Goal: Transaction & Acquisition: Purchase product/service

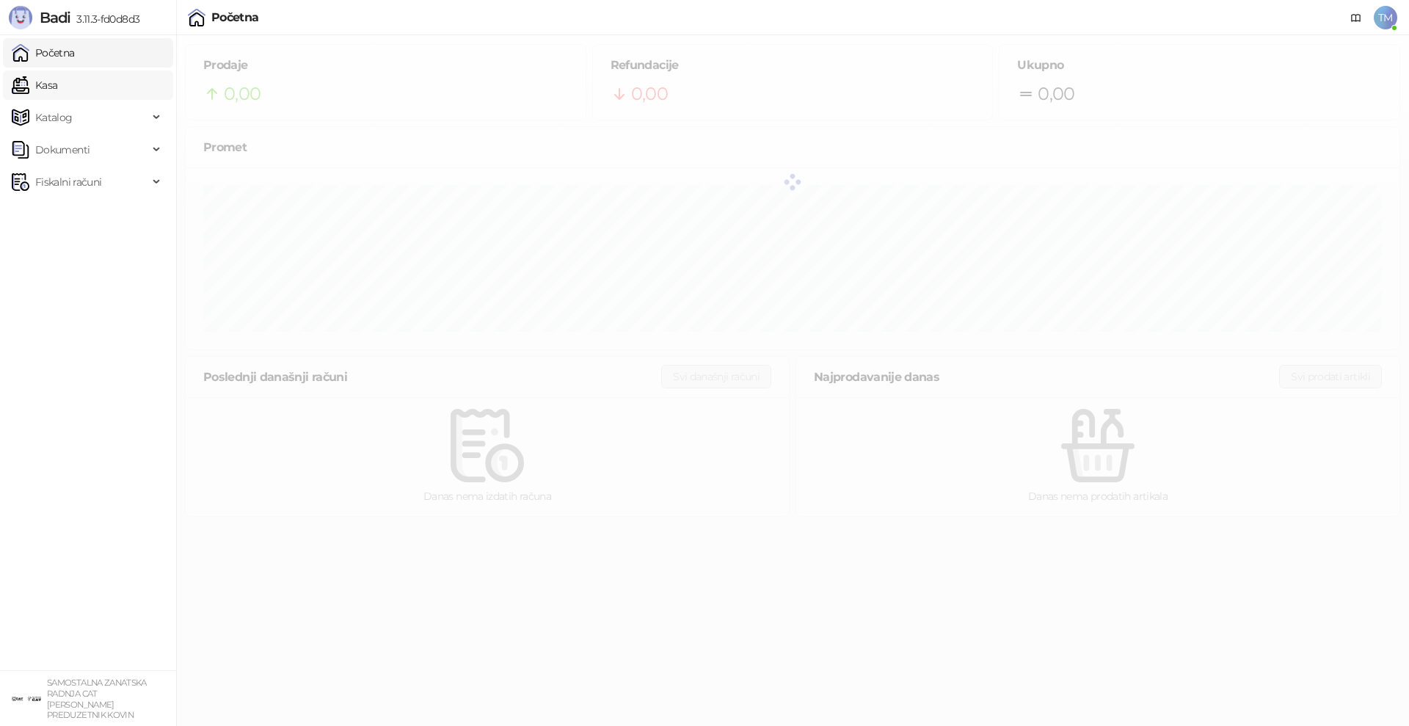
click at [55, 85] on link "Kasa" at bounding box center [34, 84] width 45 height 29
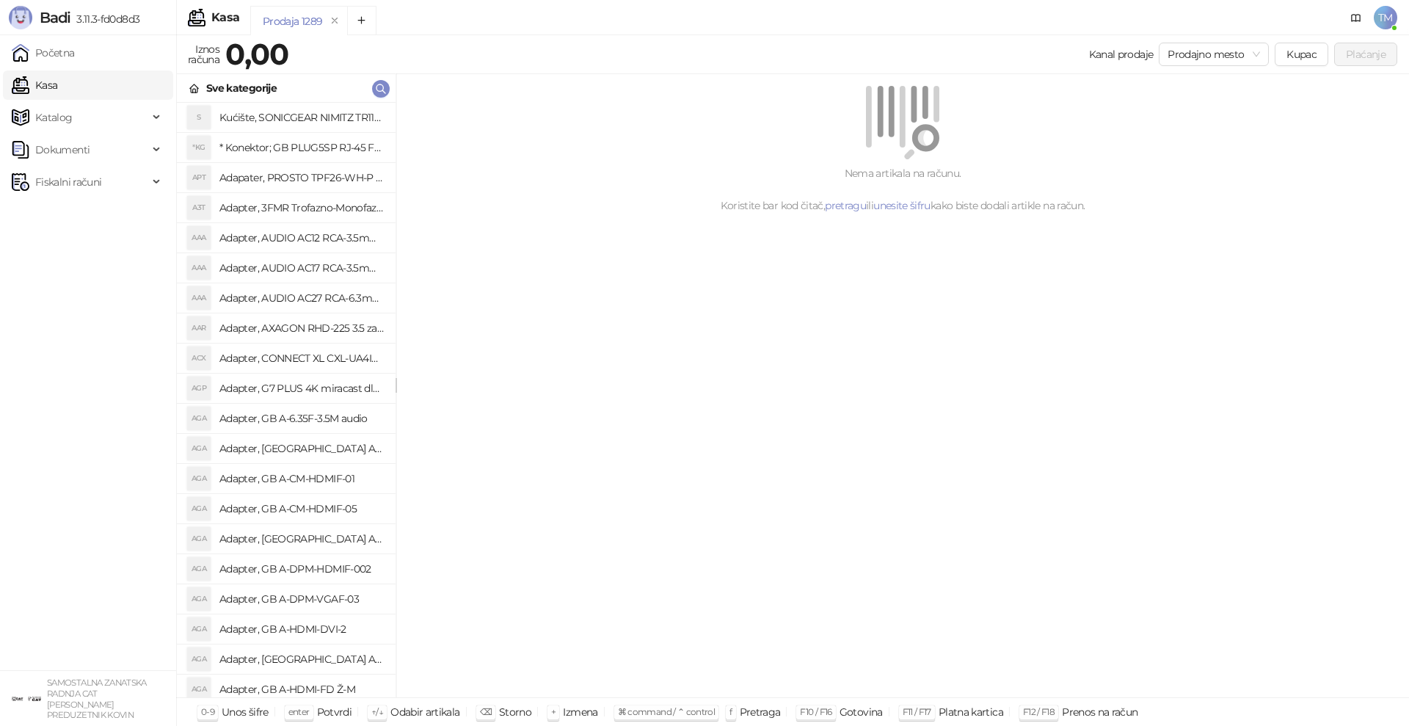
click at [908, 506] on div "Nema artikala na računu. Koristite bar kod čitač, pretragu ili unesite šifru ka…" at bounding box center [902, 386] width 1013 height 624
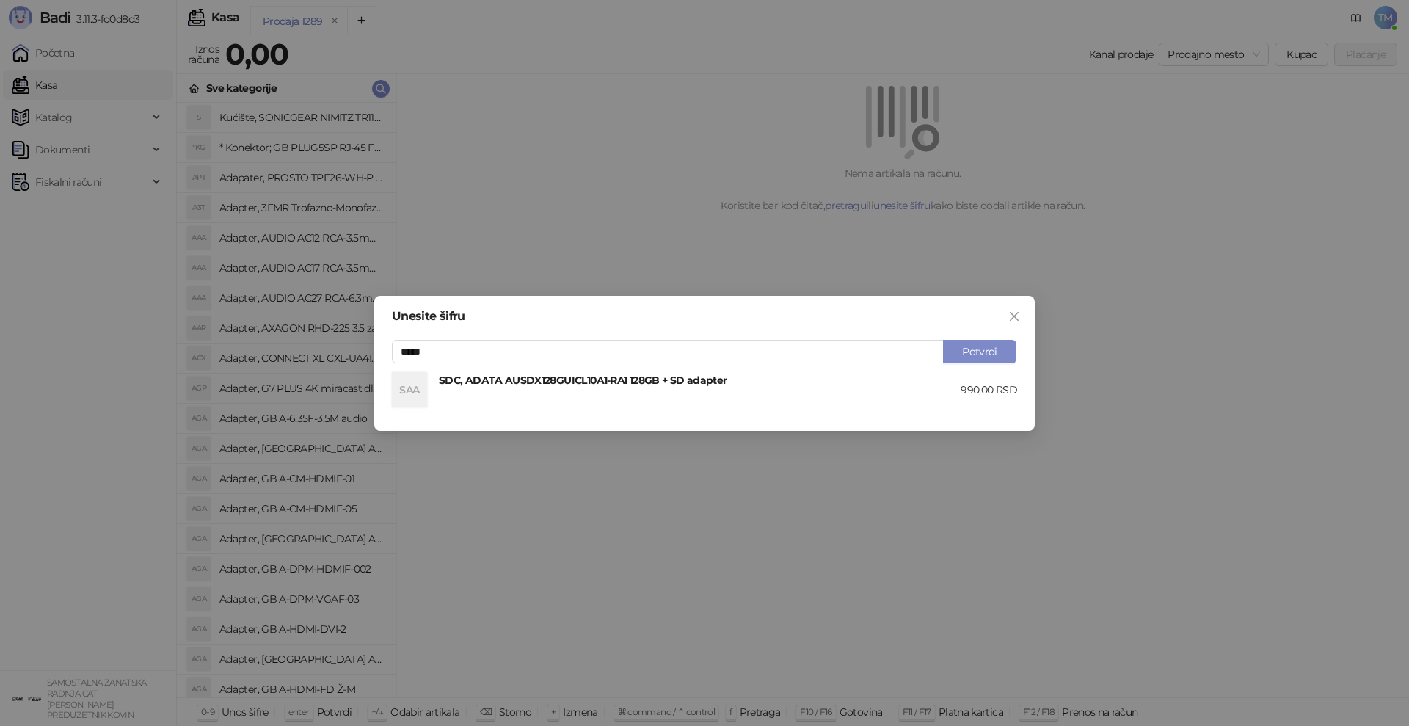
type input "*****"
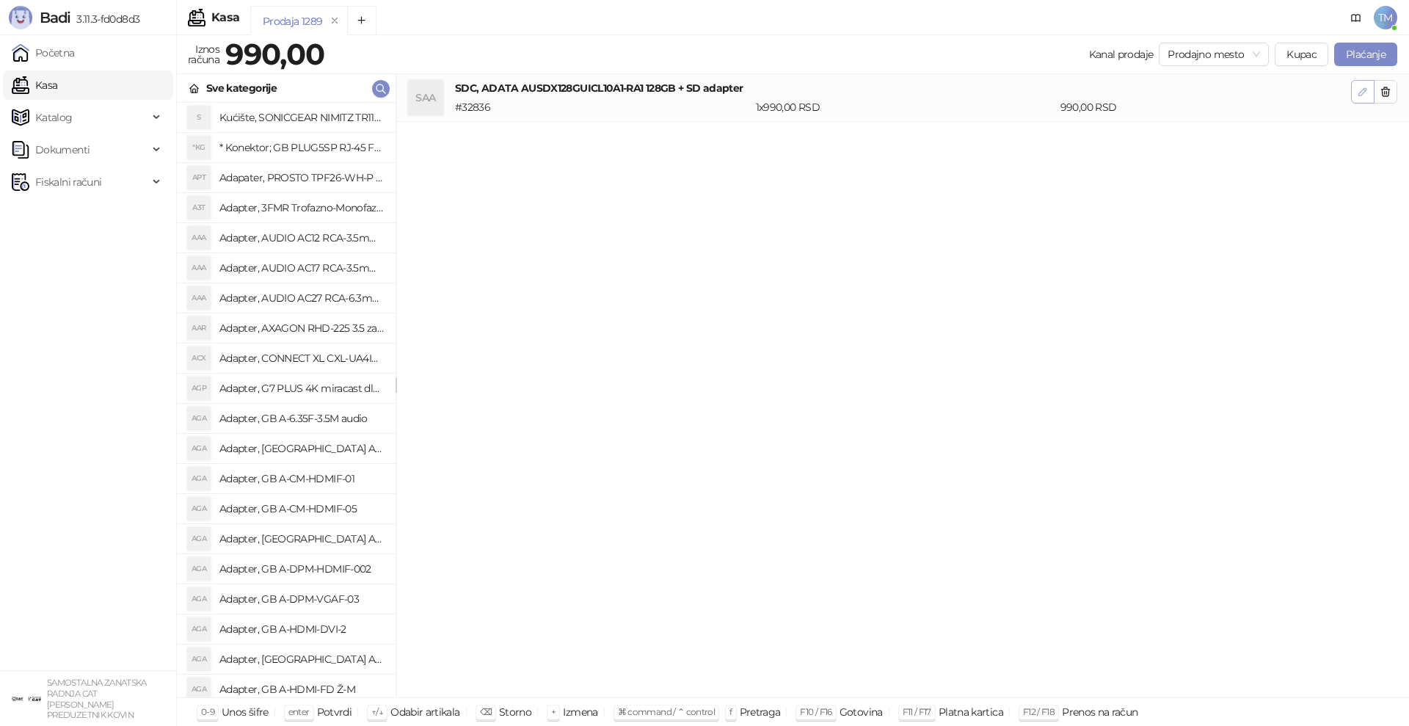
click at [1359, 99] on button "button" at bounding box center [1362, 91] width 23 height 23
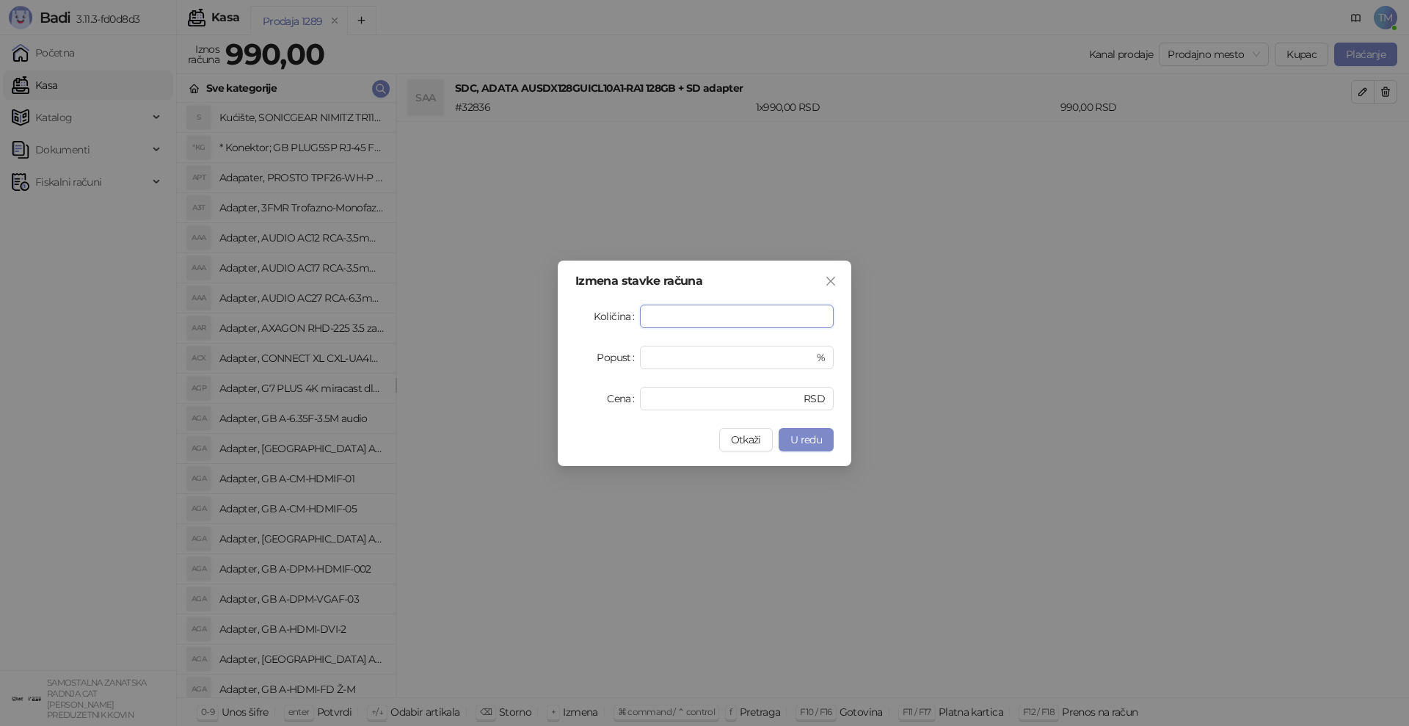
type input "*"
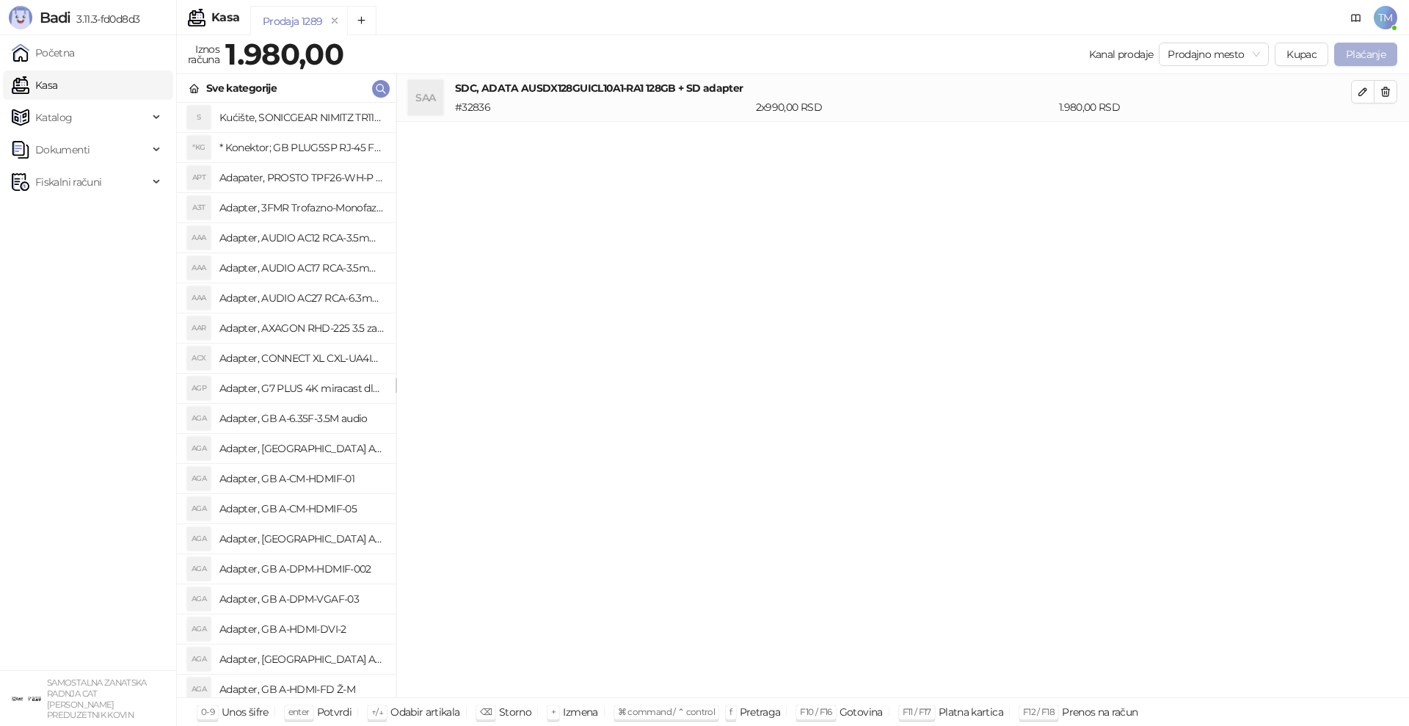
click at [1373, 54] on button "Plaćanje" at bounding box center [1365, 54] width 63 height 23
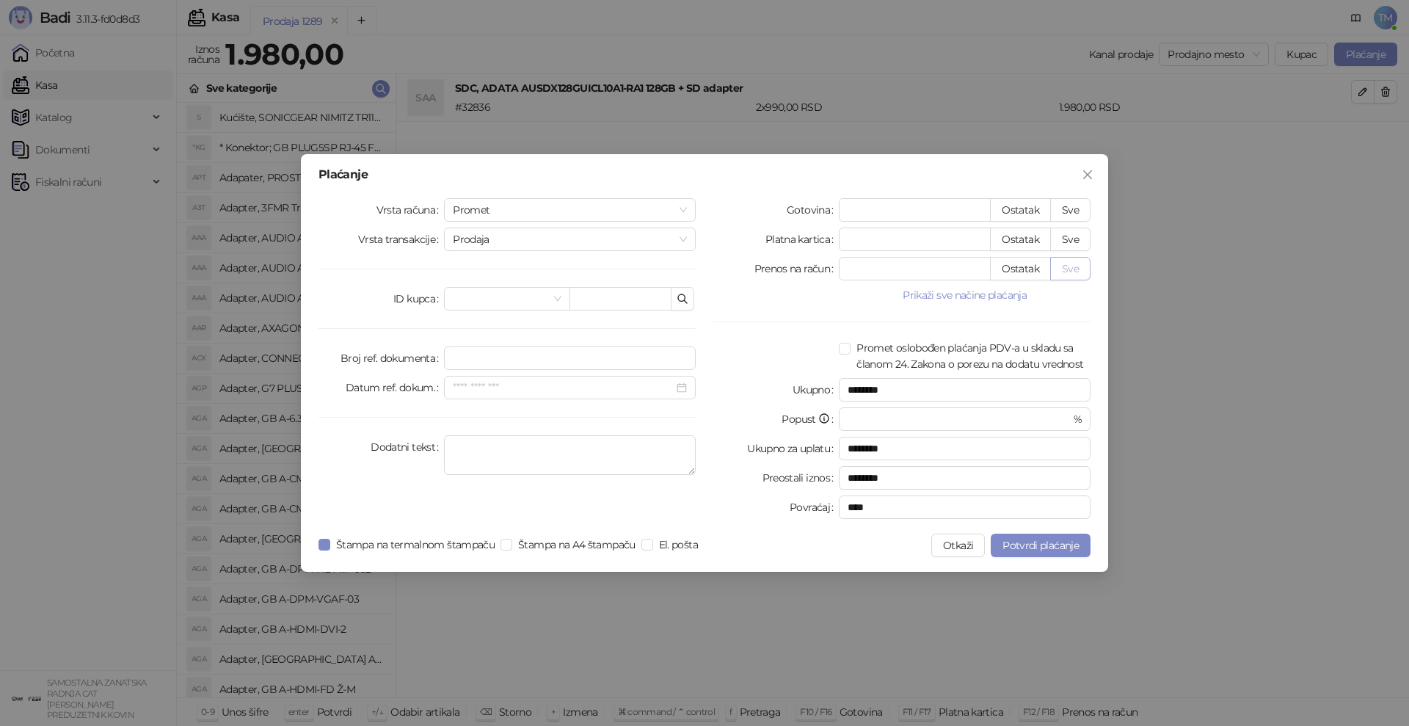
click at [1070, 272] on button "Sve" at bounding box center [1070, 268] width 40 height 23
type input "****"
click at [1032, 541] on span "Potvrdi plaćanje" at bounding box center [1040, 545] width 76 height 13
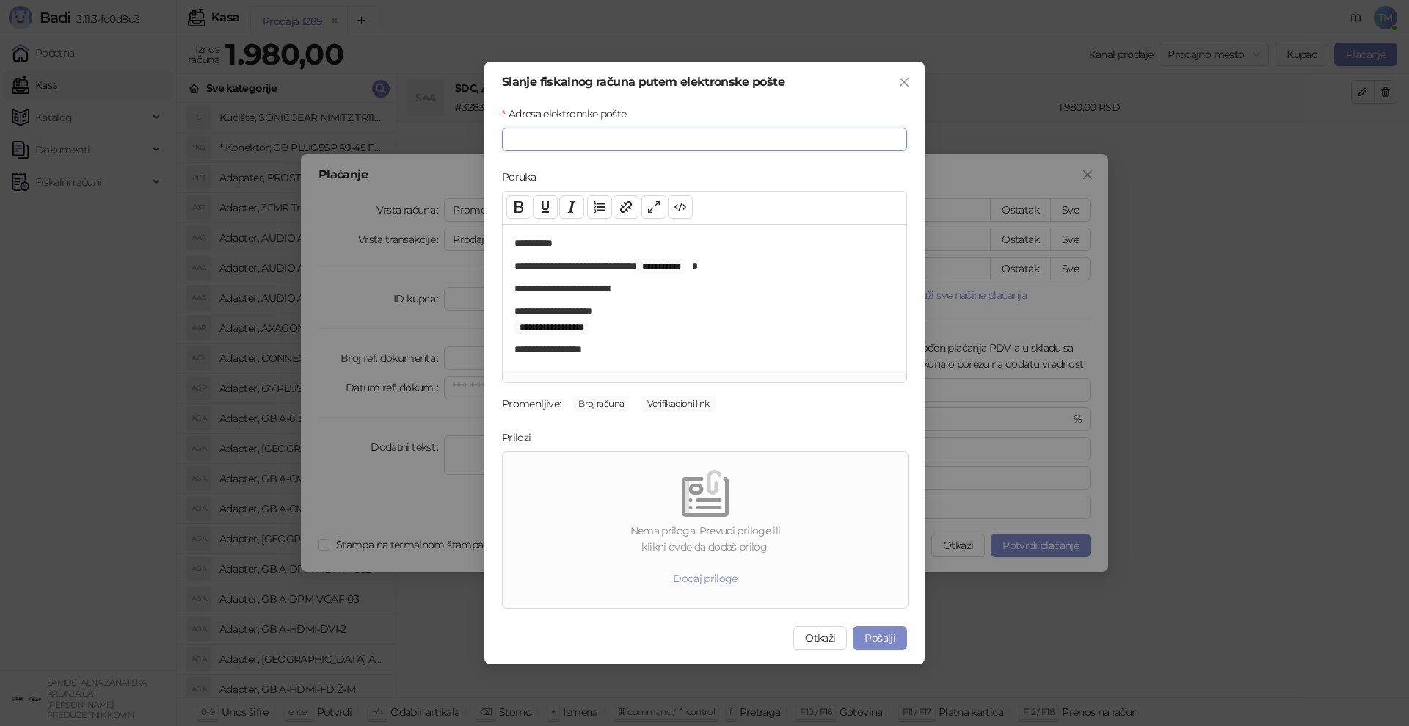
click at [567, 139] on input "Adresa elektronske pošte" at bounding box center [704, 139] width 405 height 23
type input "**********"
click at [872, 638] on button "Pošalji" at bounding box center [880, 637] width 54 height 23
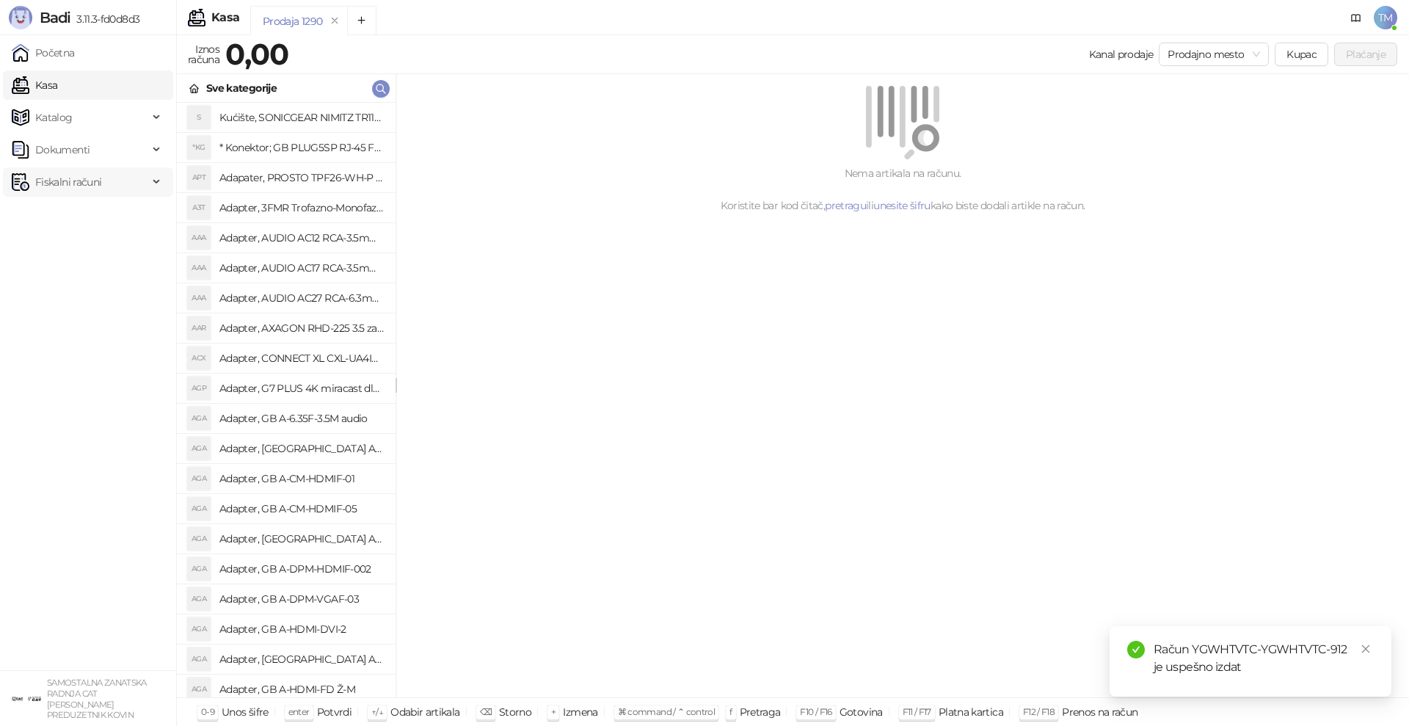
click at [70, 188] on span "Fiskalni računi" at bounding box center [68, 181] width 66 height 29
click at [67, 215] on link "Izdati računi" at bounding box center [58, 214] width 80 height 29
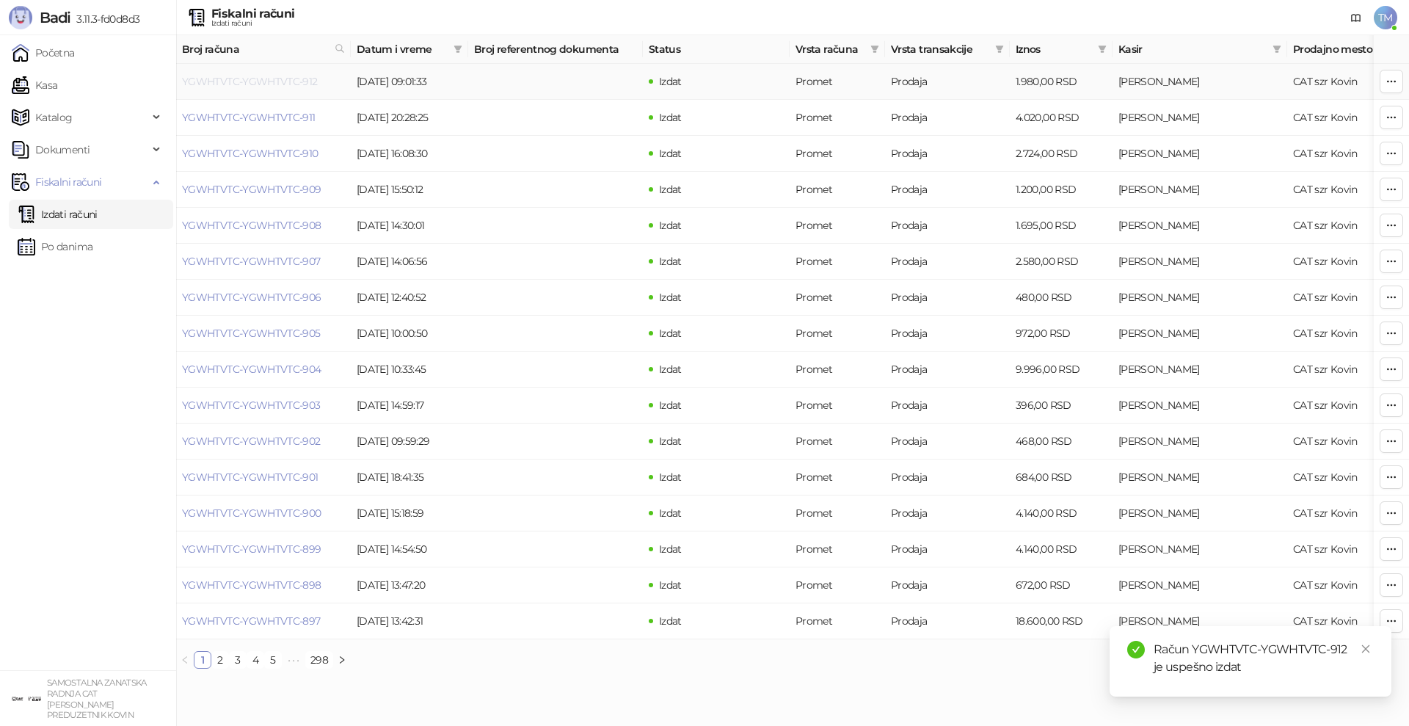
click at [213, 76] on link "YGWHTVTC-YGWHTVTC-912" at bounding box center [250, 81] width 136 height 13
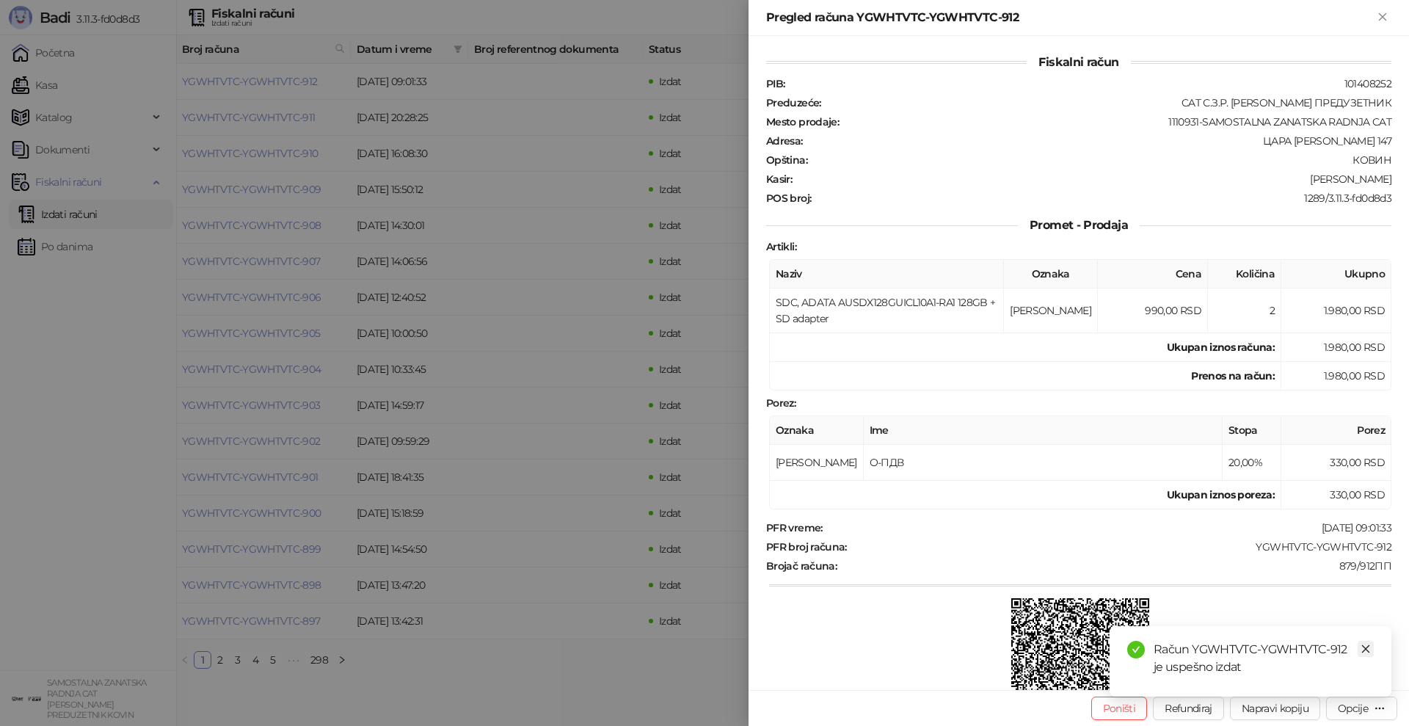
click at [1364, 652] on icon "close" at bounding box center [1366, 649] width 10 height 10
click at [1341, 707] on div "Opcije" at bounding box center [1353, 708] width 30 height 13
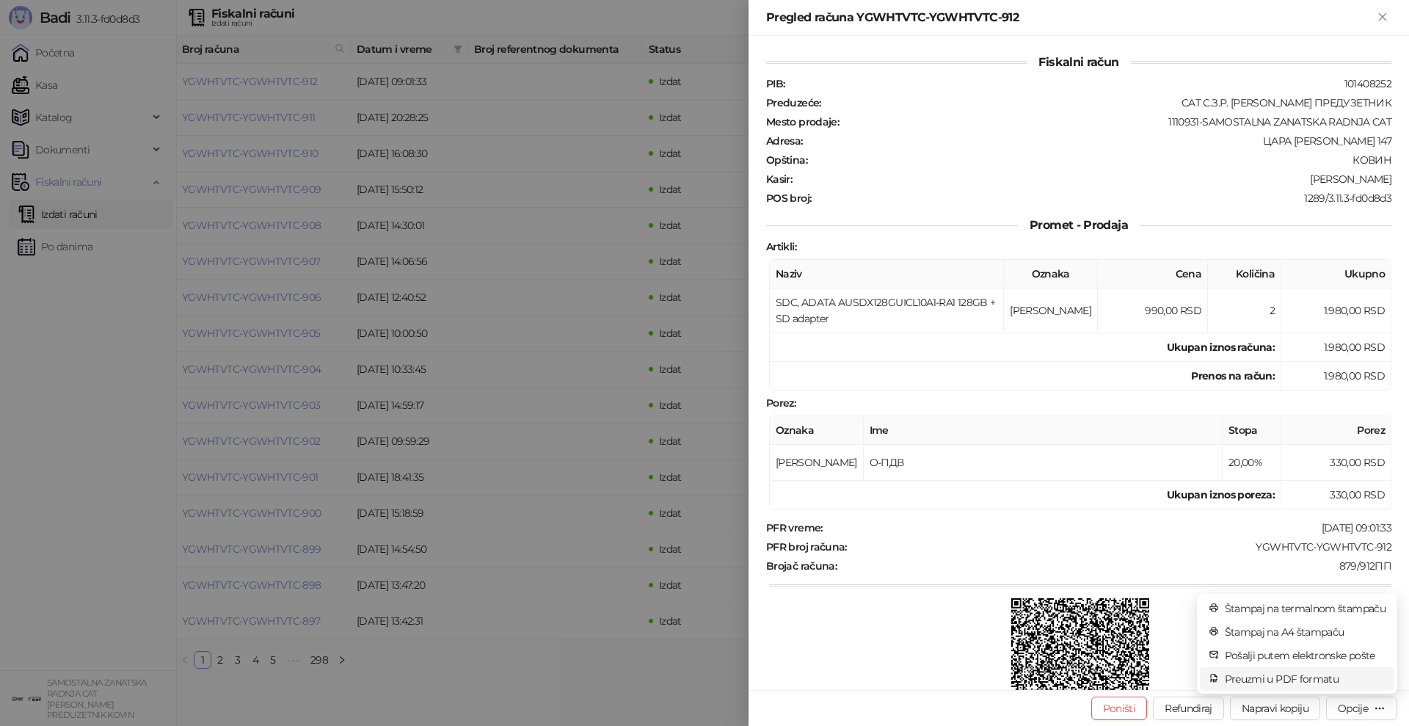
click at [1289, 681] on span "Preuzmi u PDF formatu" at bounding box center [1305, 679] width 161 height 16
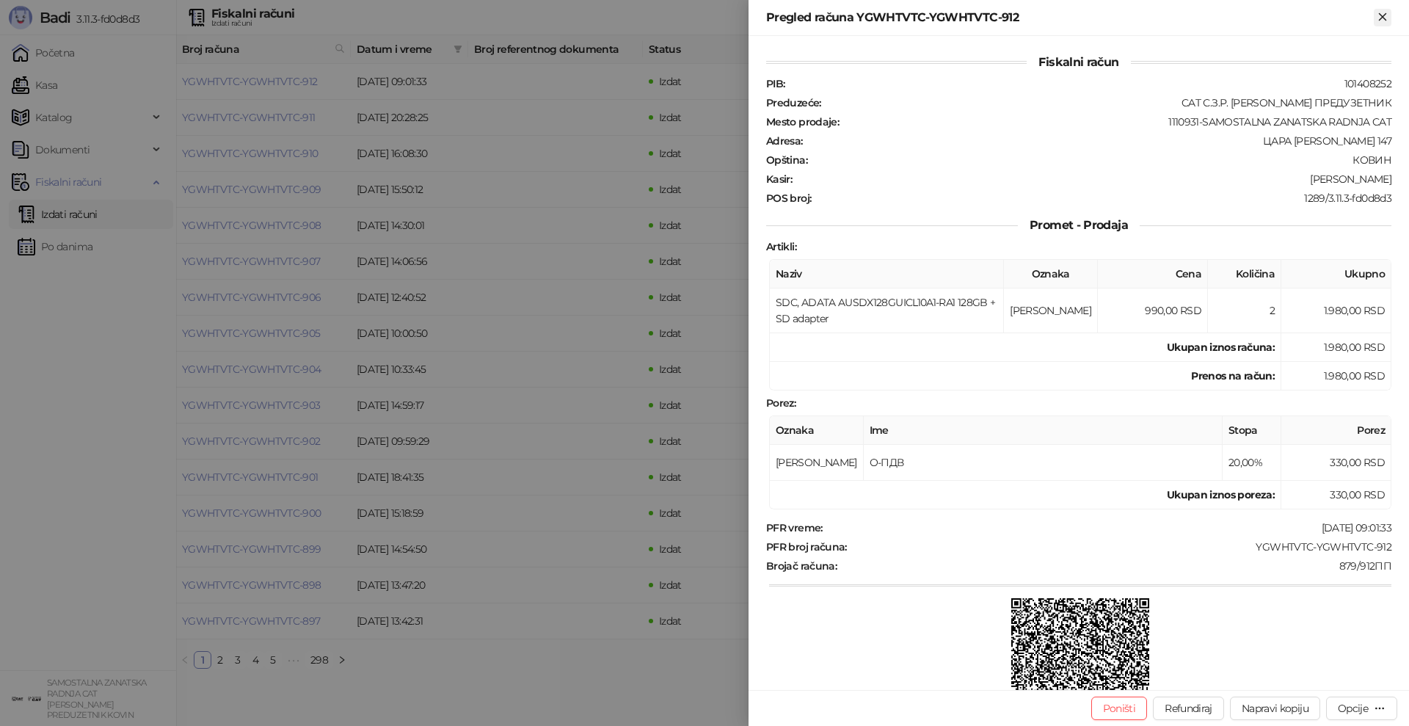
click at [1385, 17] on icon "Zatvori" at bounding box center [1382, 16] width 13 height 13
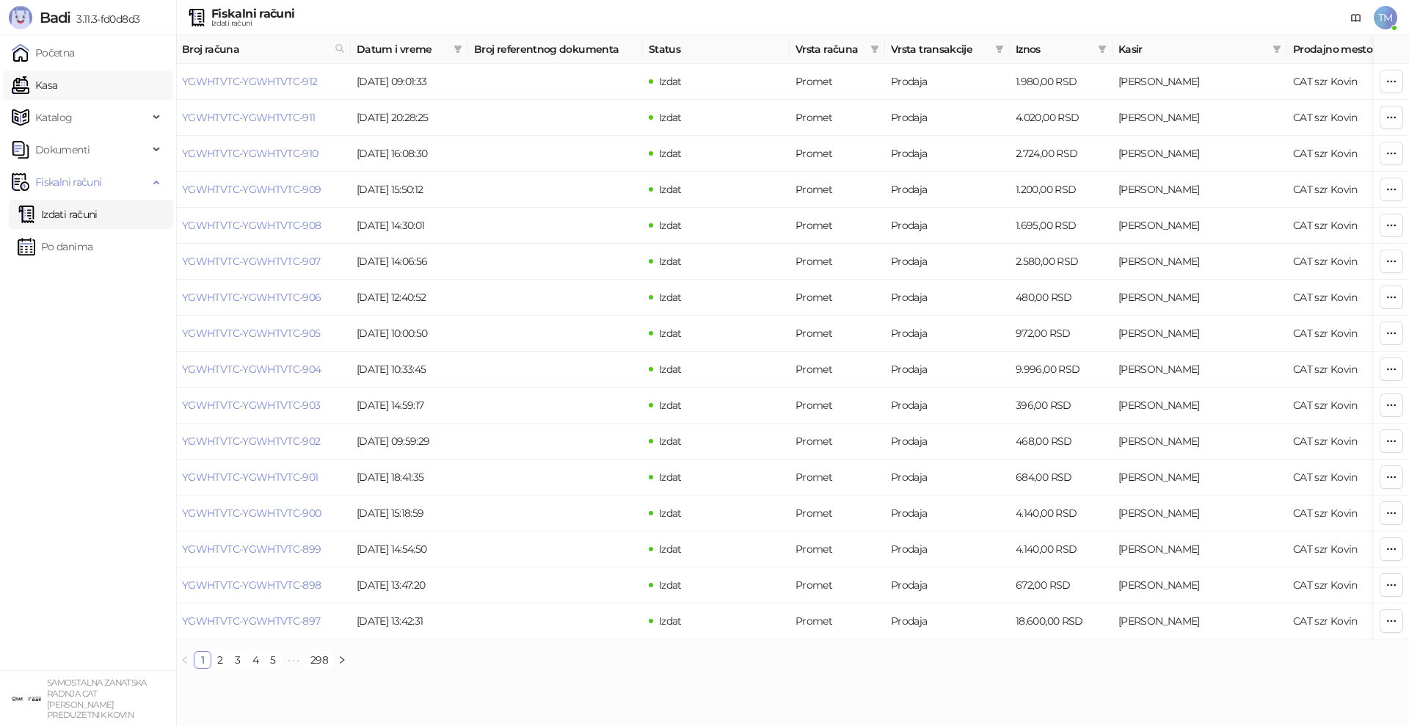
click at [52, 78] on link "Kasa" at bounding box center [34, 84] width 45 height 29
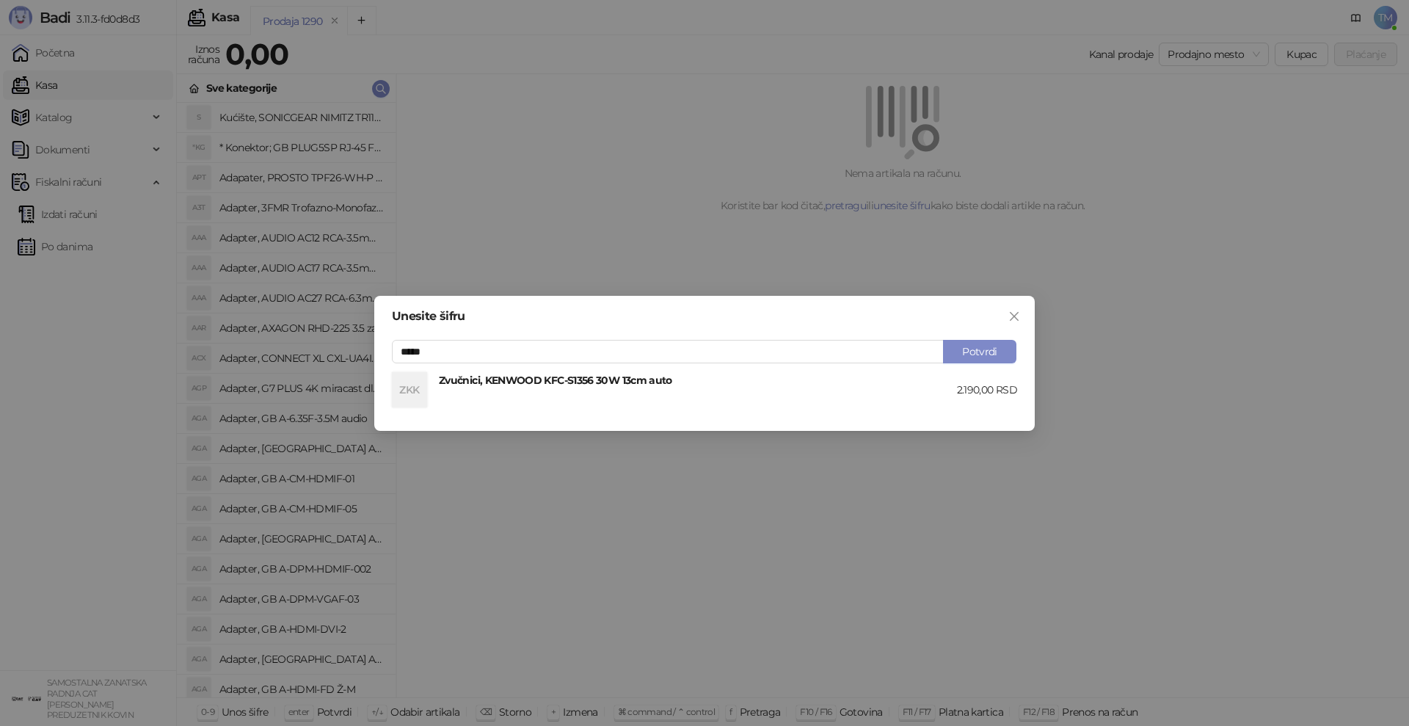
type input "*****"
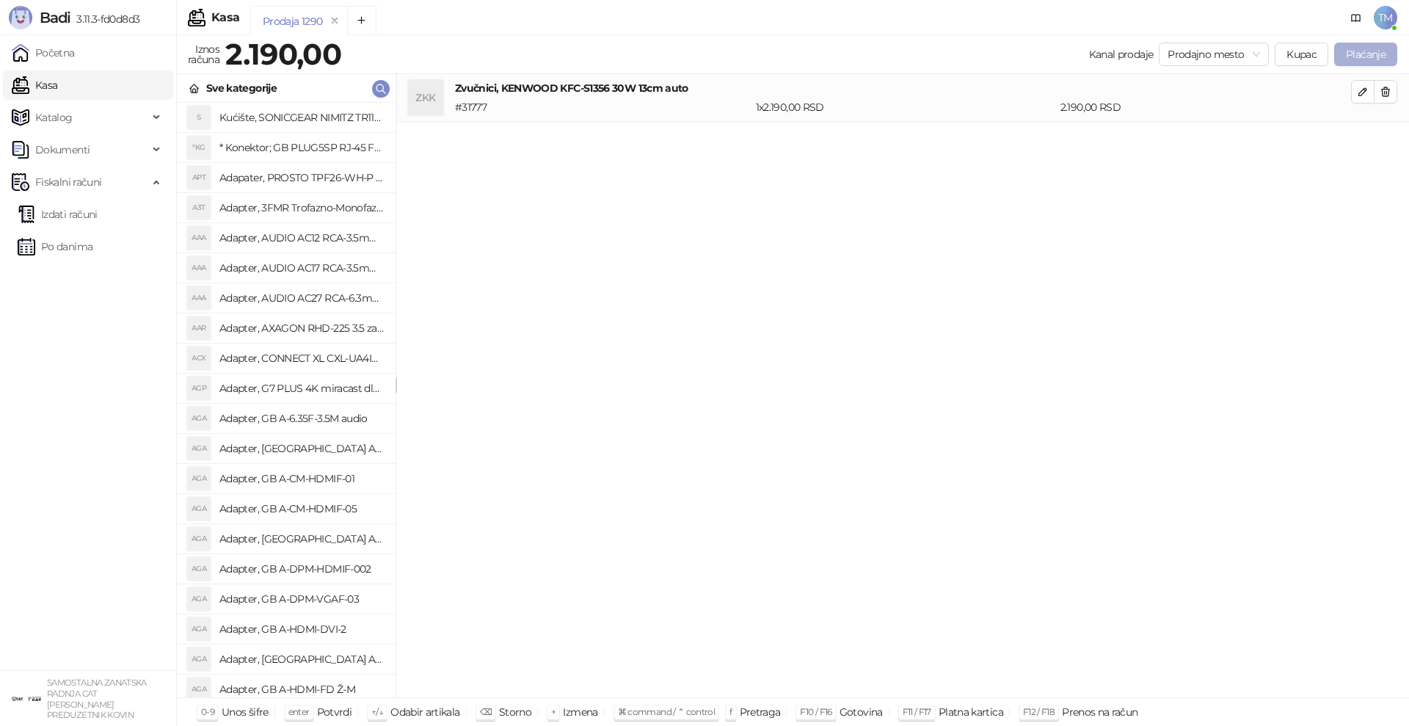
click at [1358, 52] on button "Plaćanje" at bounding box center [1365, 54] width 63 height 23
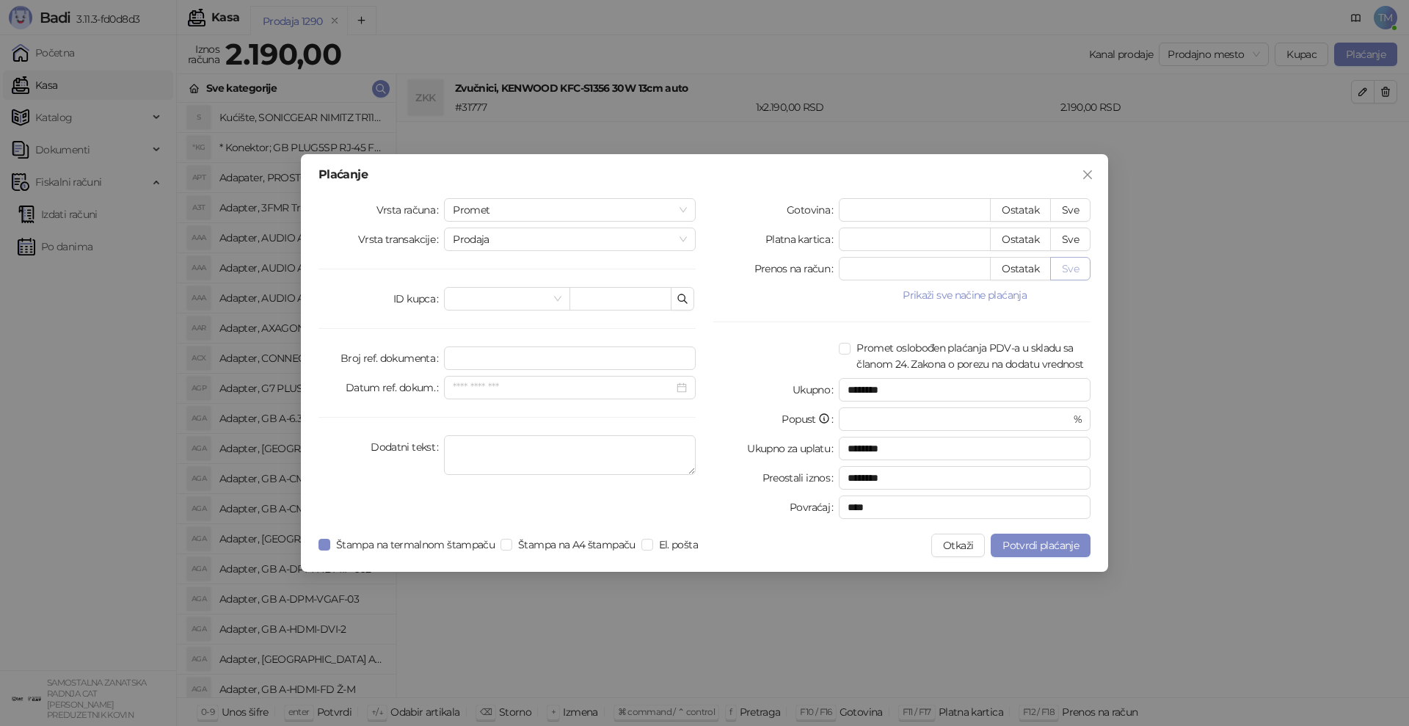
click at [1071, 269] on button "Sve" at bounding box center [1070, 268] width 40 height 23
type input "****"
click at [1033, 545] on span "Potvrdi plaćanje" at bounding box center [1040, 545] width 76 height 13
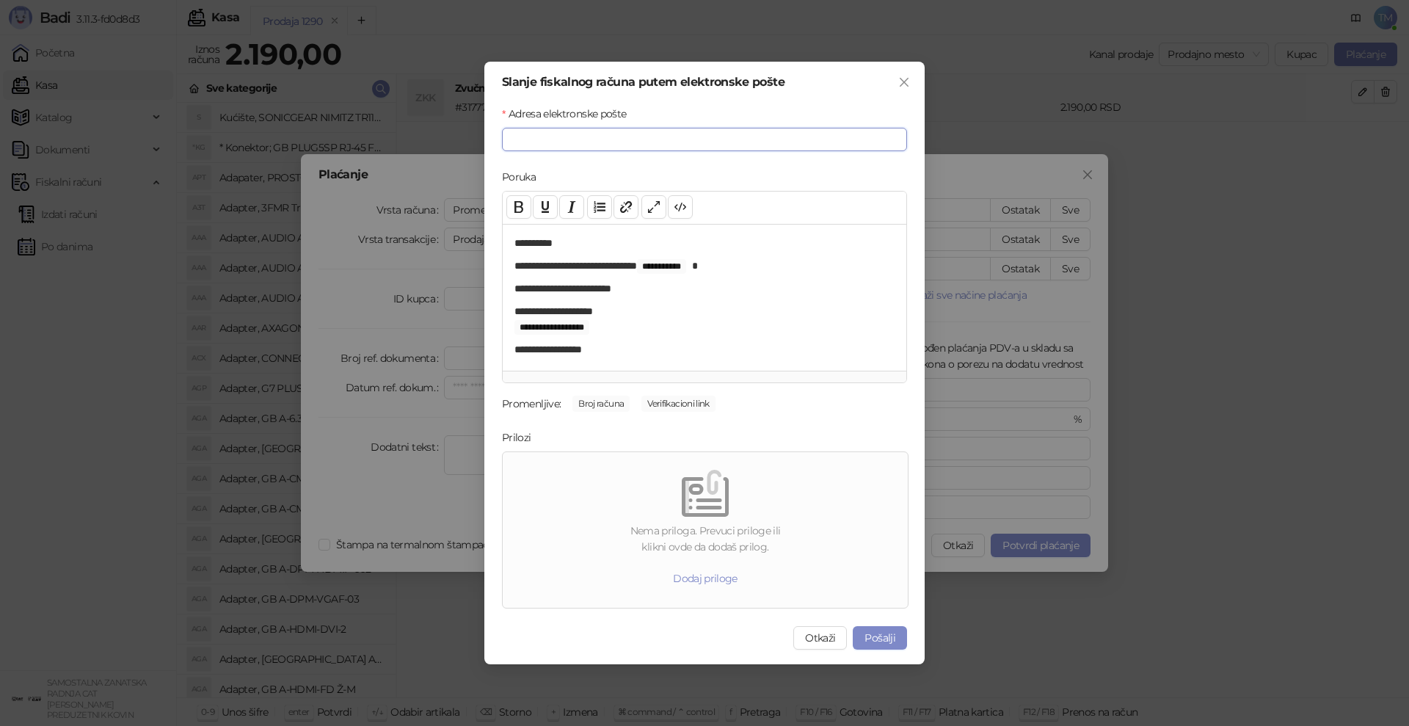
click at [594, 141] on input "Adresa elektronske pošte" at bounding box center [704, 139] width 405 height 23
type input "**********"
click at [873, 634] on button "Pošalji" at bounding box center [880, 637] width 54 height 23
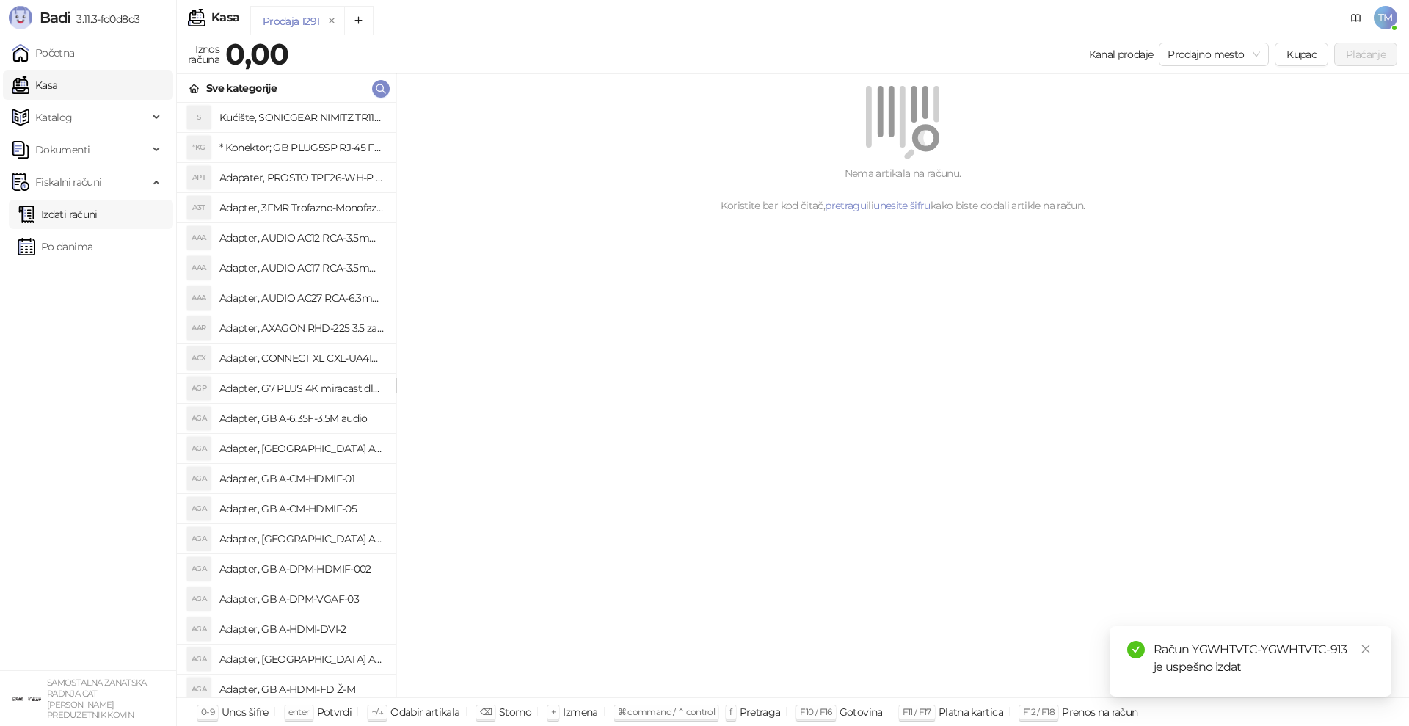
click at [81, 214] on link "Izdati računi" at bounding box center [58, 214] width 80 height 29
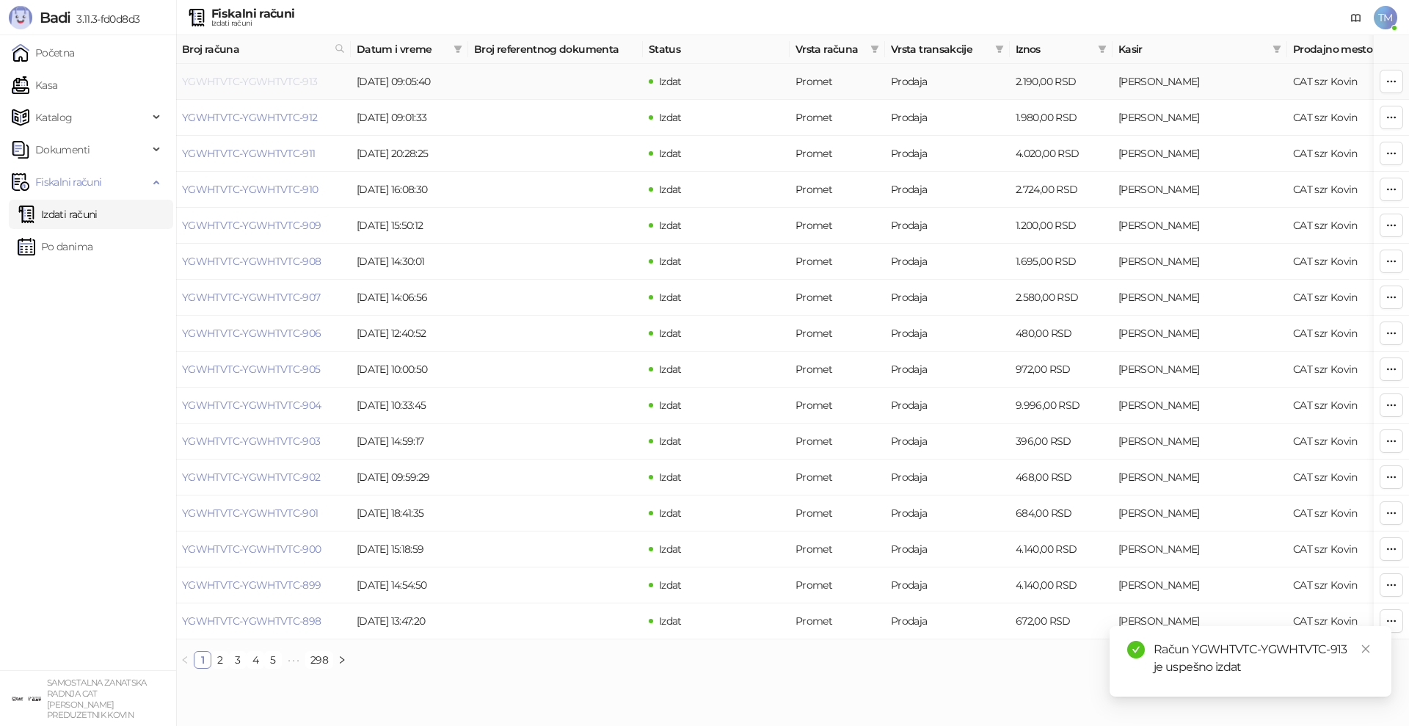
click at [216, 79] on link "YGWHTVTC-YGWHTVTC-913" at bounding box center [250, 81] width 136 height 13
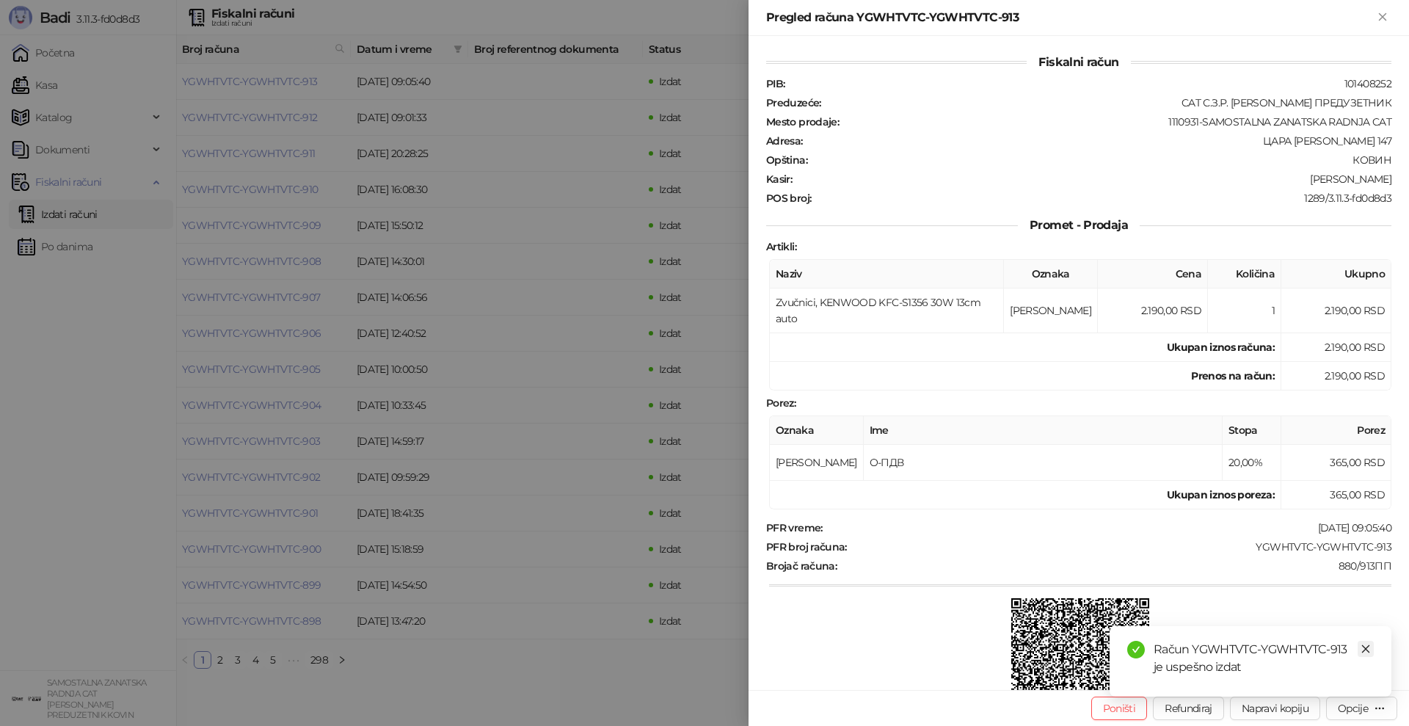
click at [1367, 649] on icon "close" at bounding box center [1366, 649] width 10 height 10
click at [1358, 709] on div "Opcije" at bounding box center [1353, 708] width 30 height 13
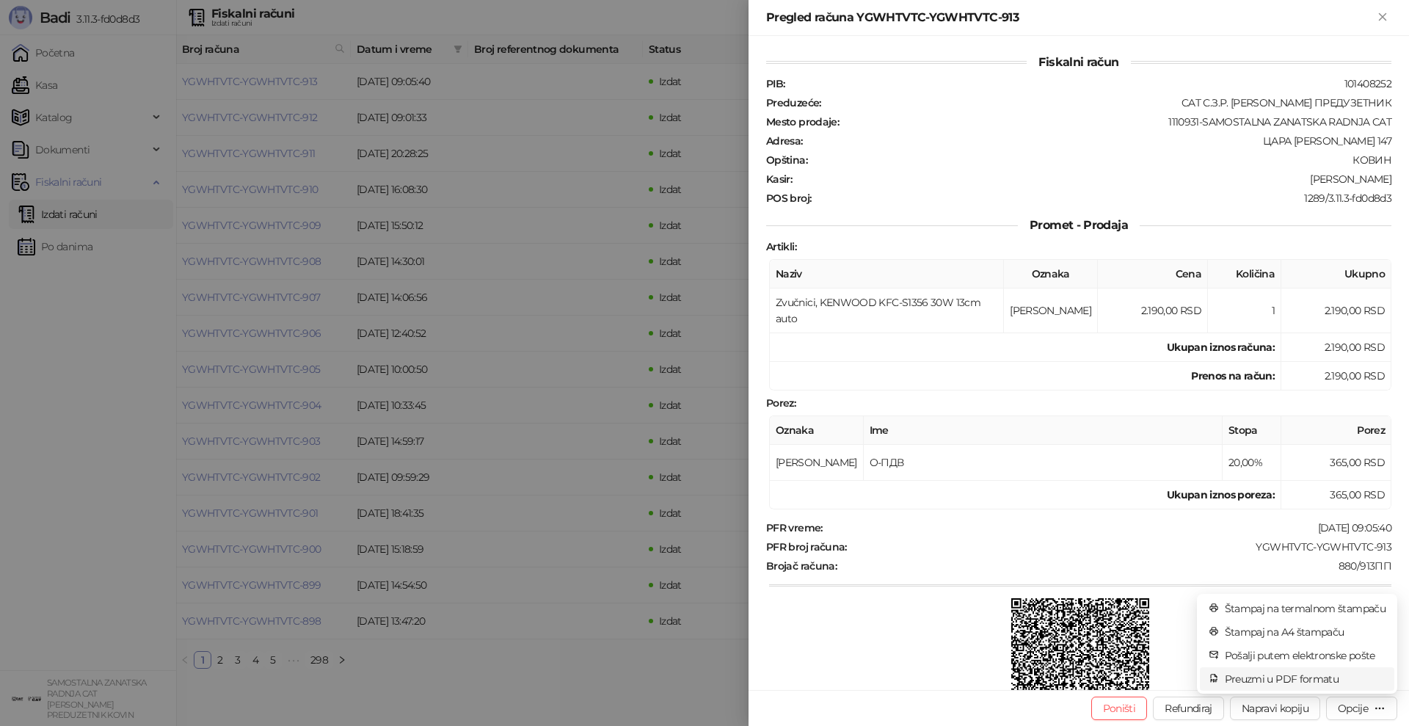
click at [1308, 680] on span "Preuzmi u PDF formatu" at bounding box center [1305, 679] width 161 height 16
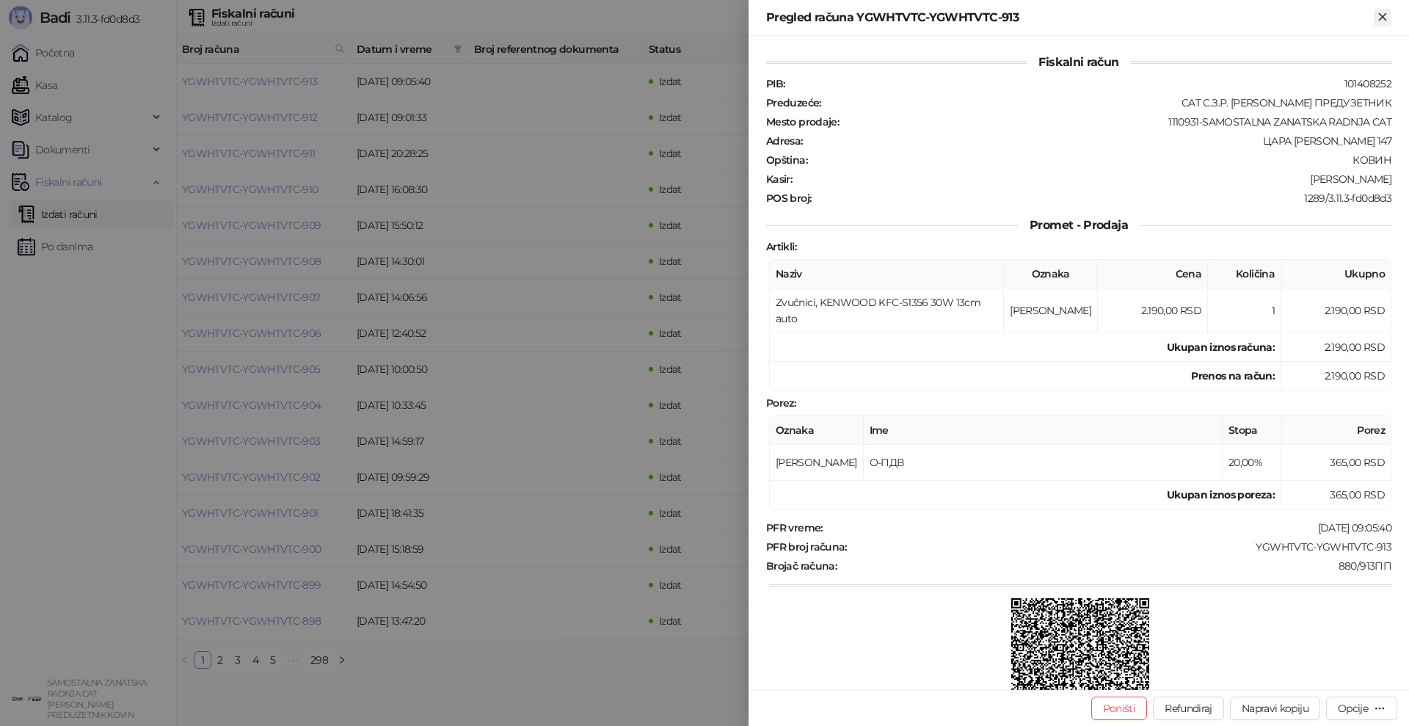
click at [1383, 16] on icon "Zatvori" at bounding box center [1382, 16] width 7 height 7
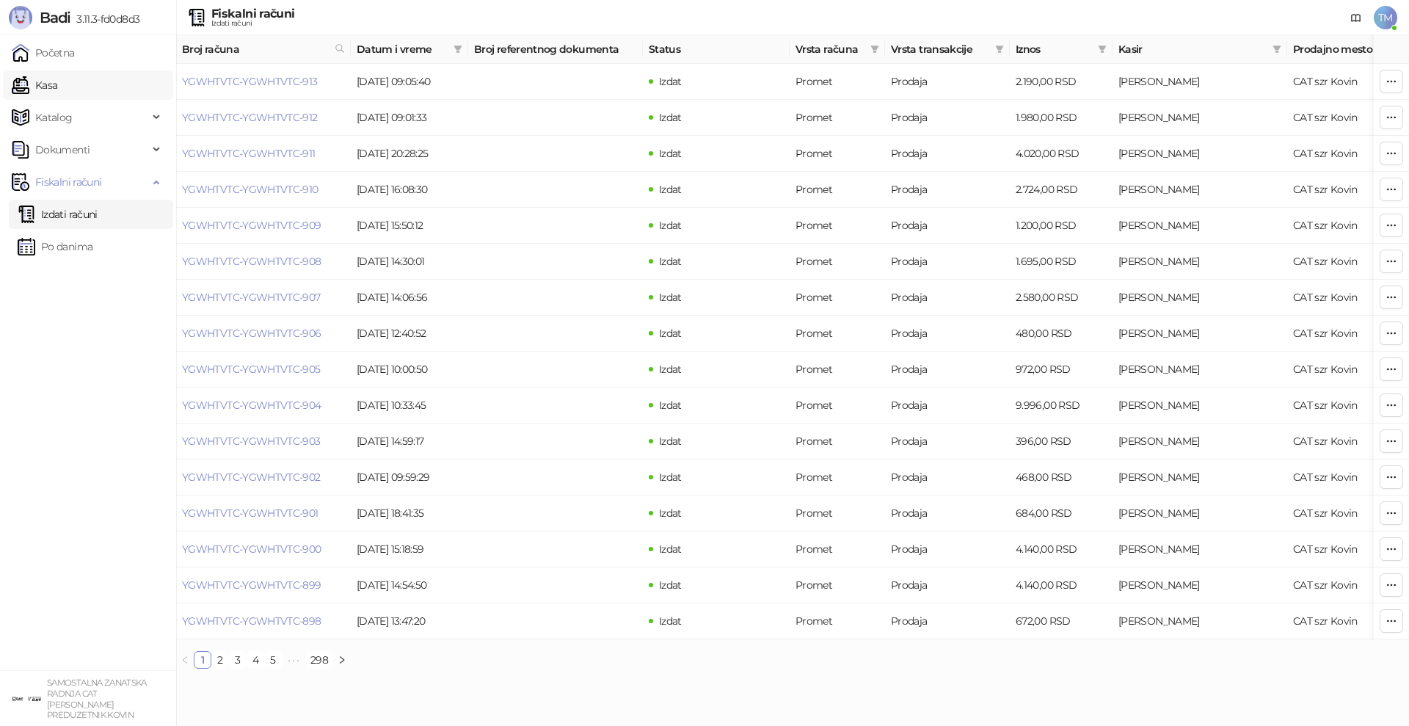
click at [16, 81] on link "Kasa" at bounding box center [34, 84] width 45 height 29
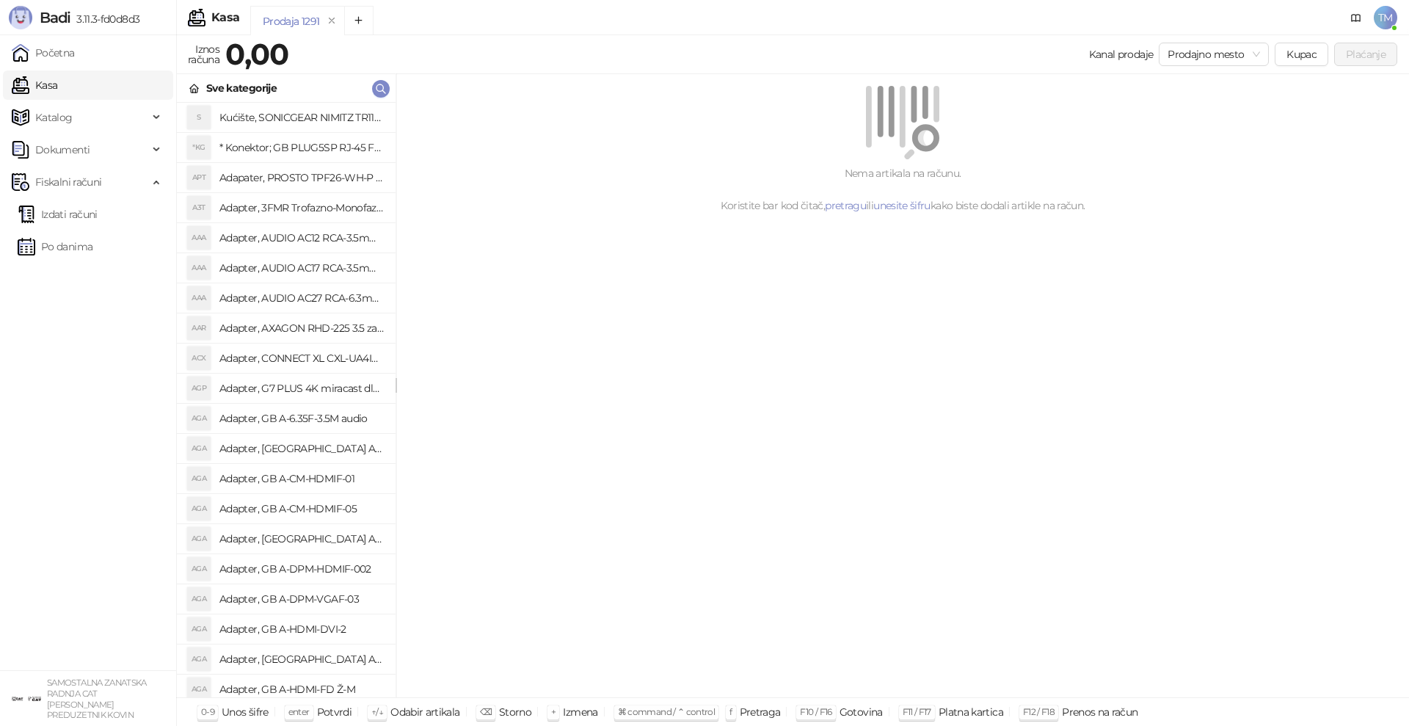
click at [875, 553] on div "Nema artikala na računu. Koristite bar kod čitač, pretragu ili unesite šifru ka…" at bounding box center [902, 386] width 1013 height 624
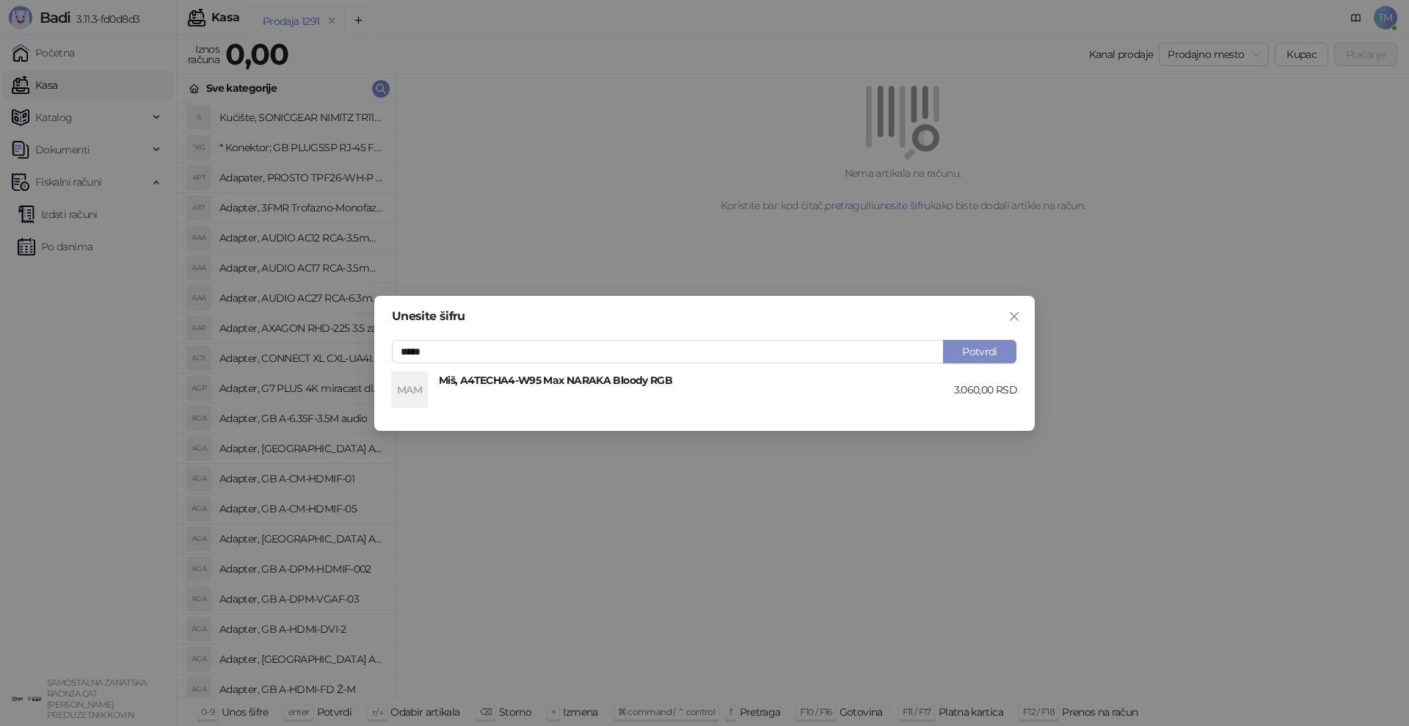
type input "*****"
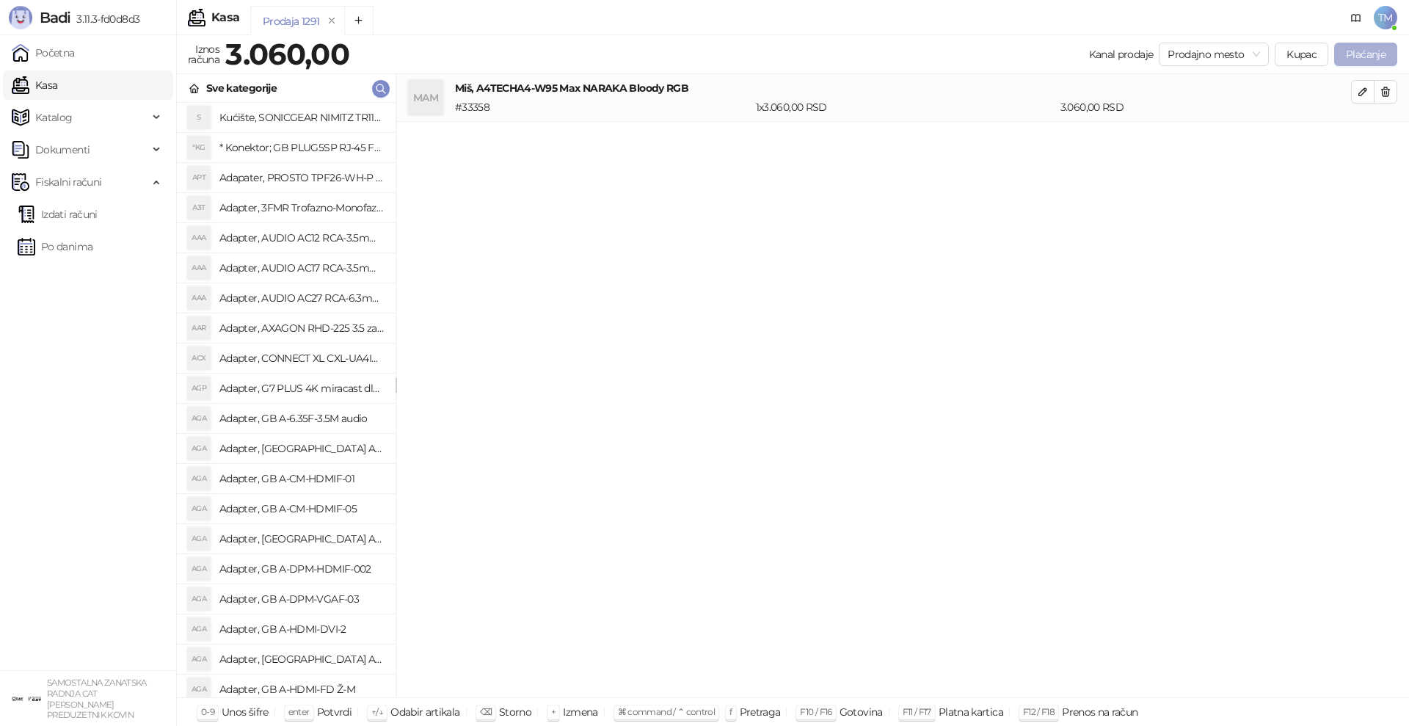
click at [1388, 57] on button "Plaćanje" at bounding box center [1365, 54] width 63 height 23
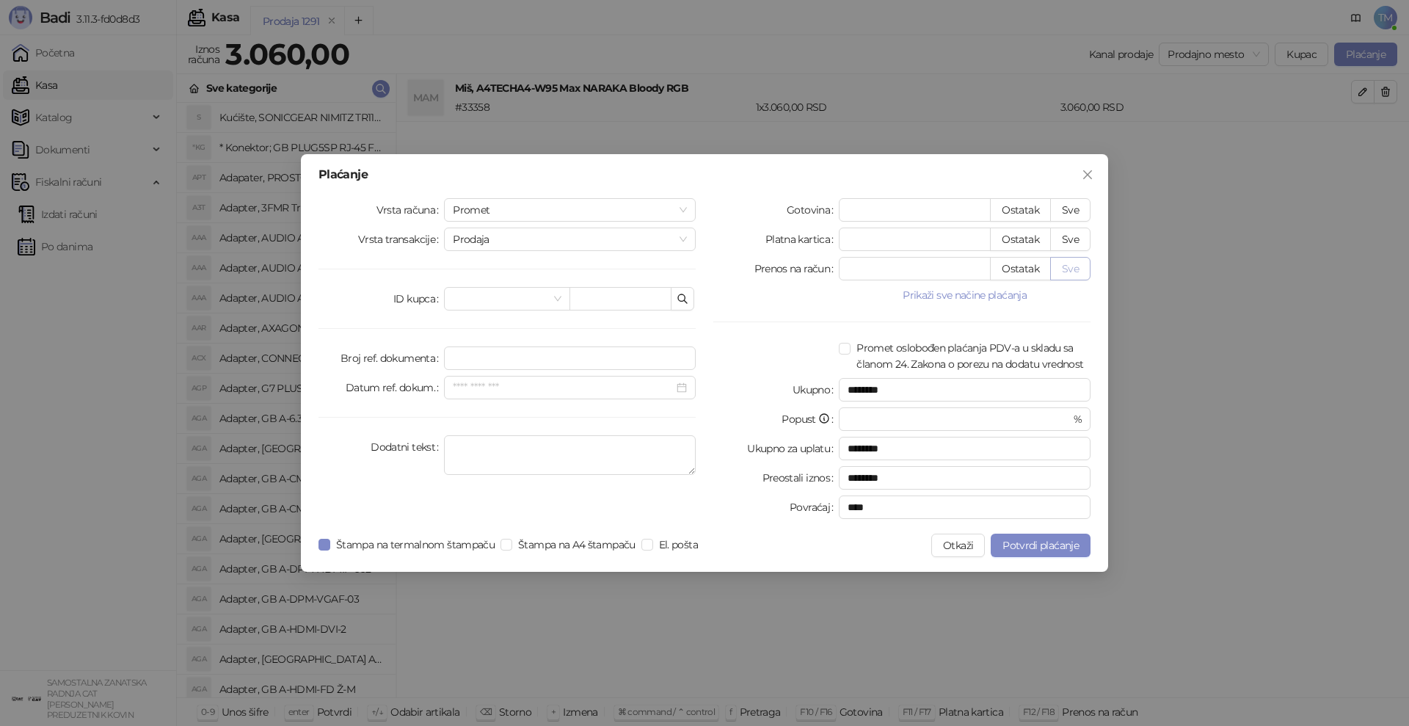
click at [1077, 260] on button "Sve" at bounding box center [1070, 268] width 40 height 23
type input "****"
click at [1046, 550] on span "Potvrdi plaćanje" at bounding box center [1040, 545] width 76 height 13
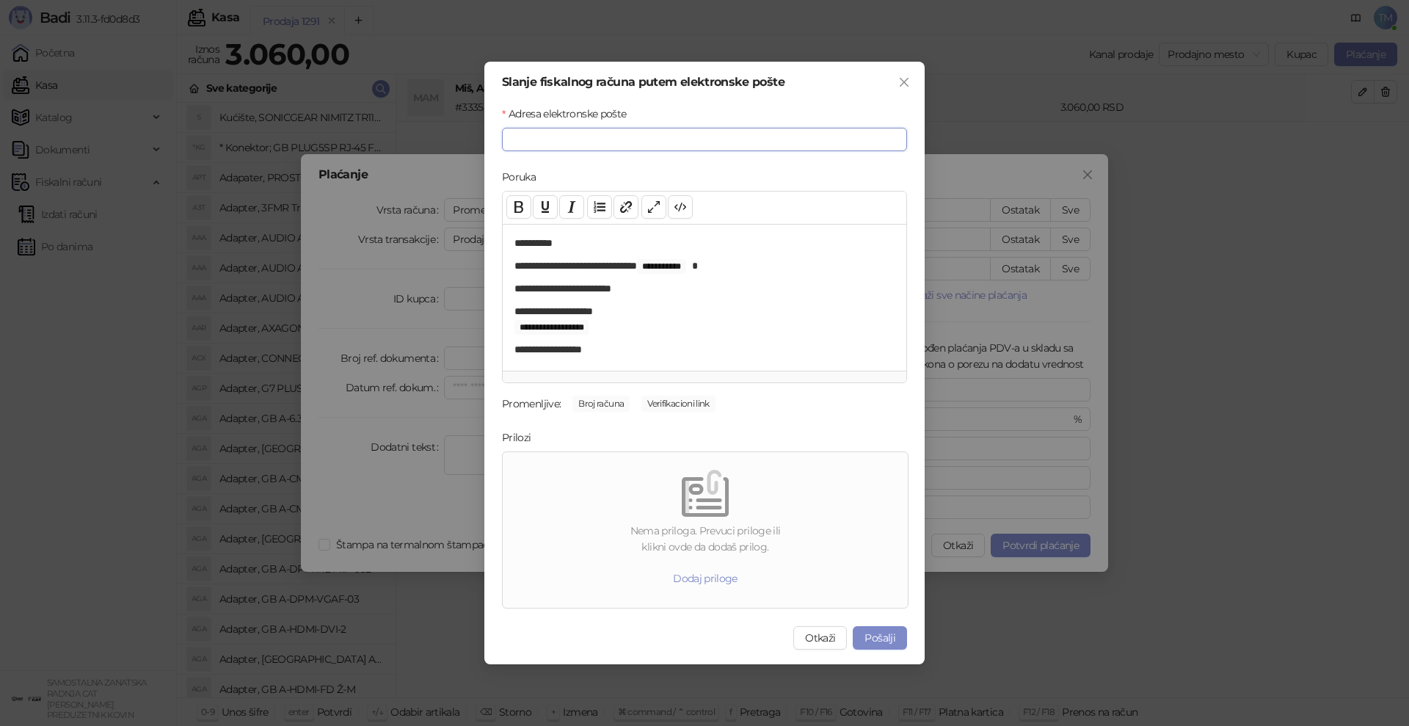
click at [625, 134] on input "Adresa elektronske pošte" at bounding box center [704, 139] width 405 height 23
type input "**********"
click at [873, 638] on button "Pošalji" at bounding box center [880, 637] width 54 height 23
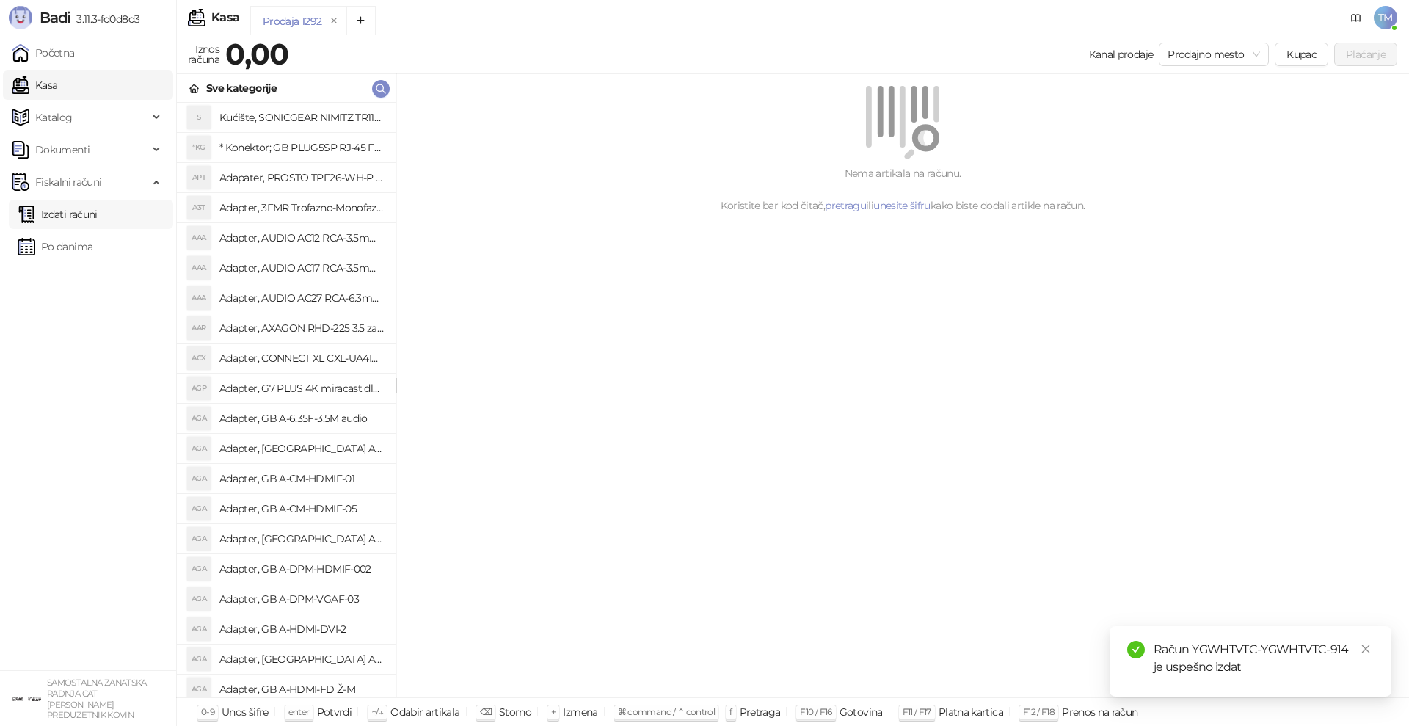
click at [81, 226] on link "Izdati računi" at bounding box center [58, 214] width 80 height 29
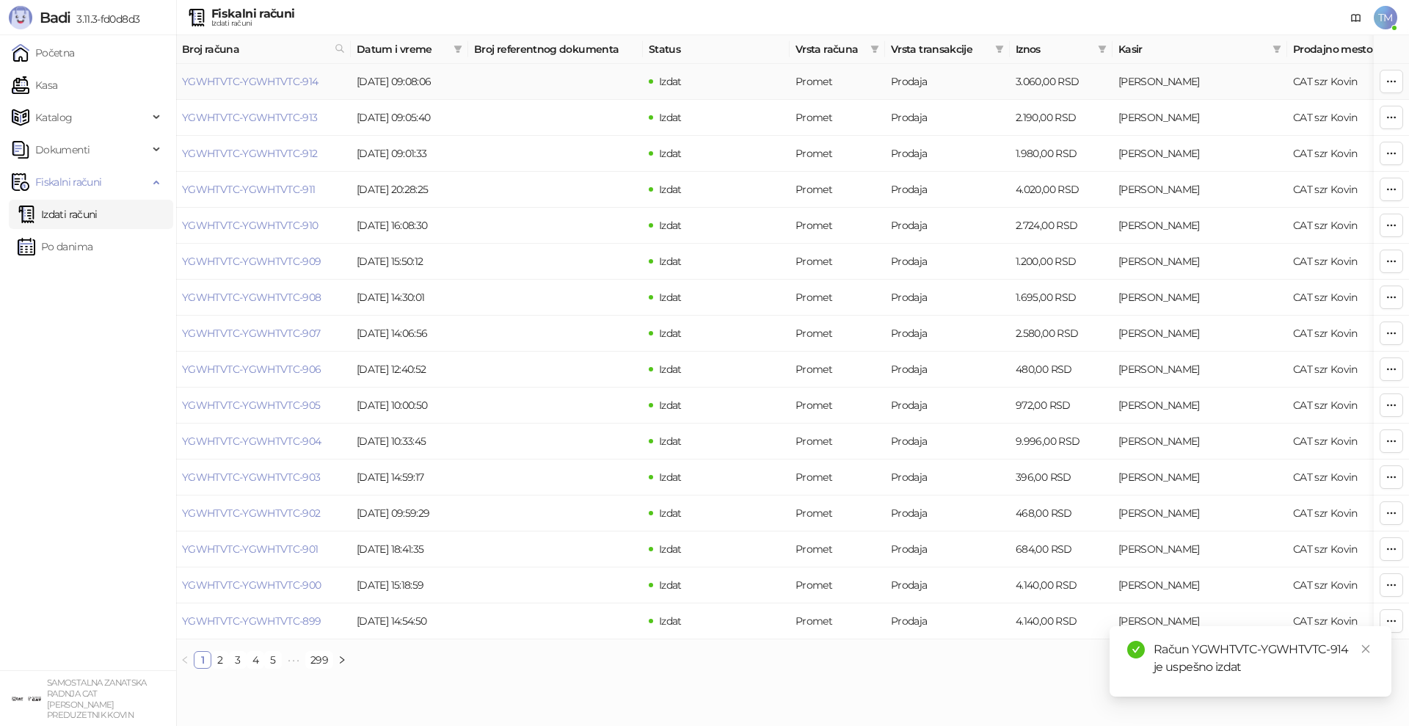
click at [205, 88] on td "YGWHTVTC-YGWHTVTC-914" at bounding box center [263, 82] width 175 height 36
click at [233, 84] on link "YGWHTVTC-YGWHTVTC-914" at bounding box center [250, 81] width 136 height 13
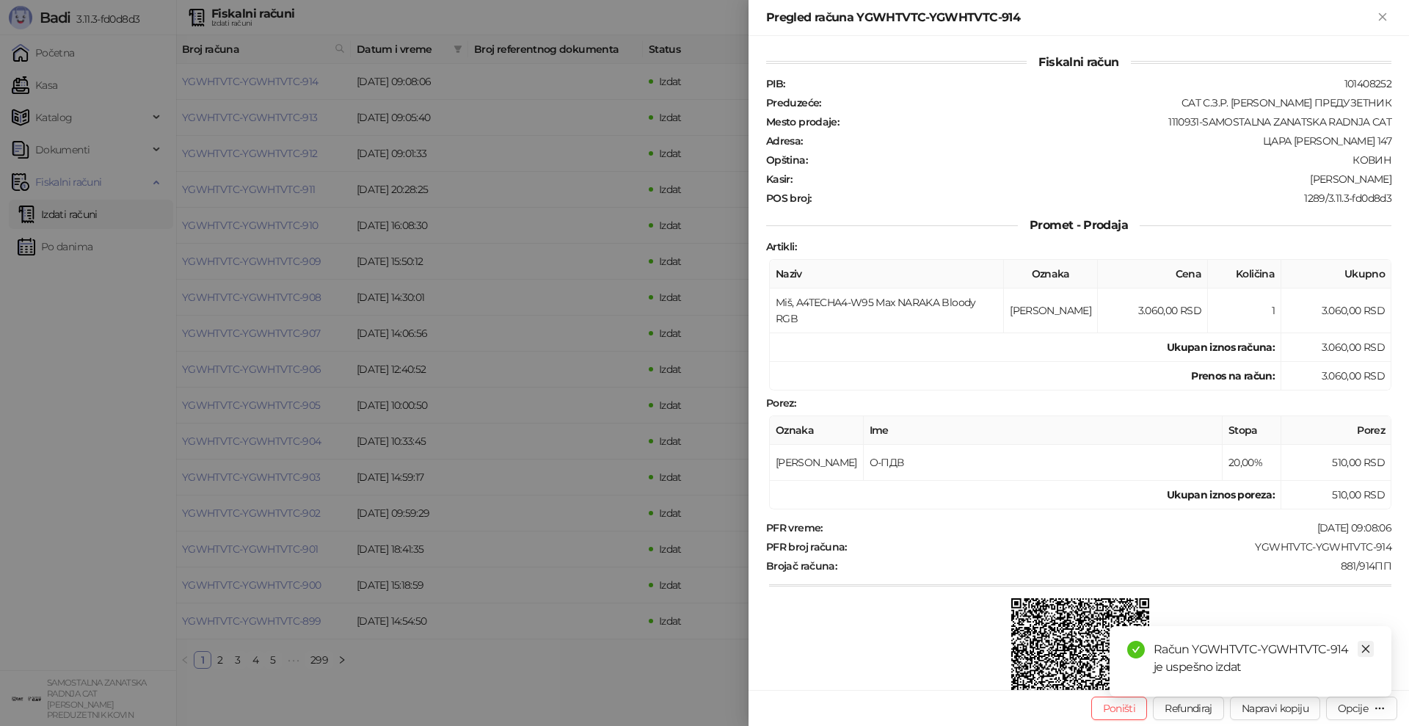
click at [1367, 648] on icon "close" at bounding box center [1366, 649] width 10 height 10
click at [1348, 709] on div "Opcije" at bounding box center [1353, 708] width 30 height 13
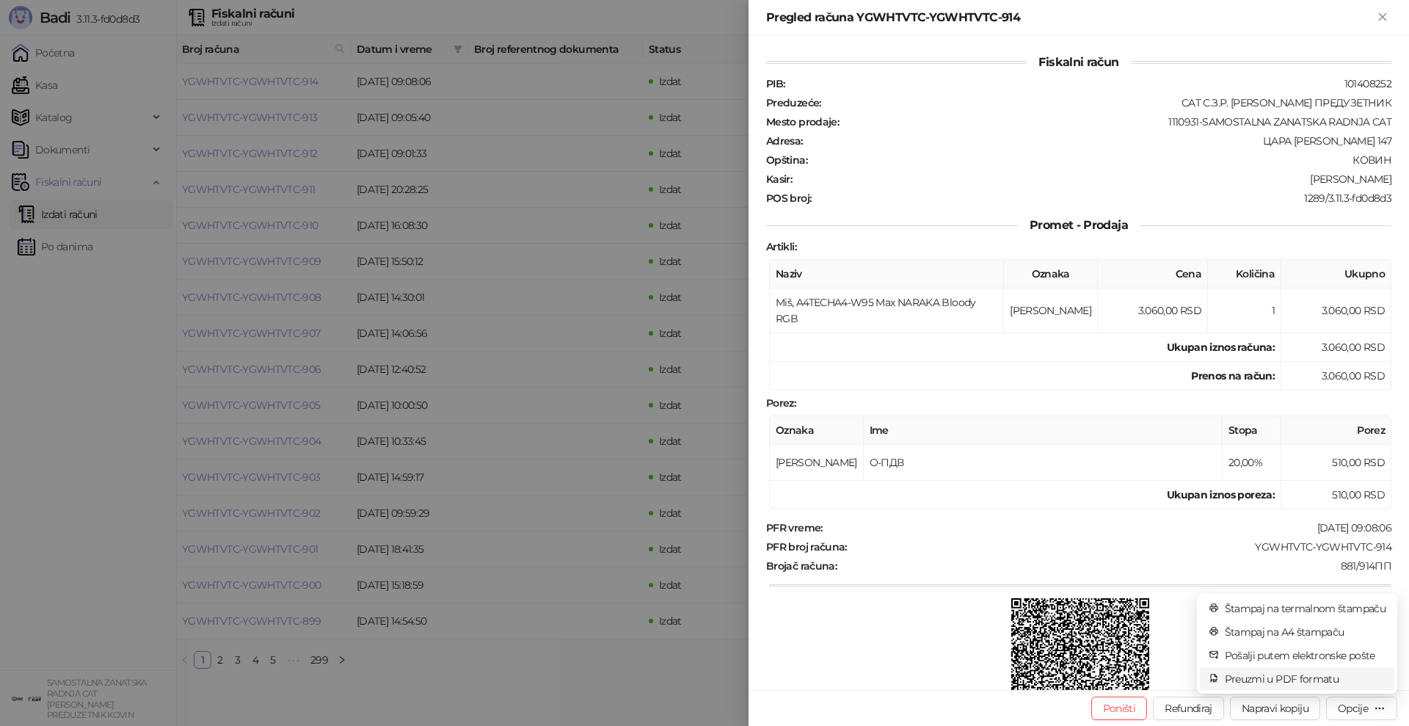
click at [1298, 680] on span "Preuzmi u PDF formatu" at bounding box center [1305, 679] width 161 height 16
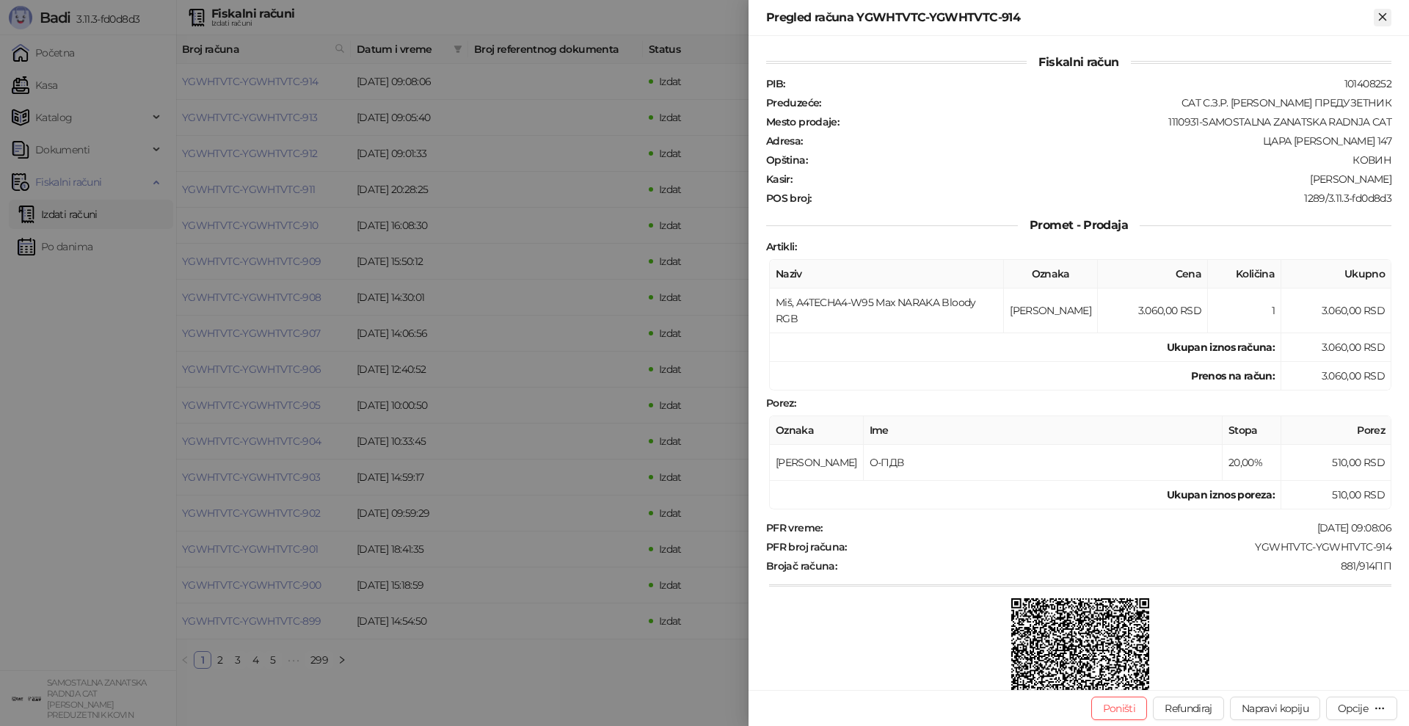
click at [1382, 21] on icon "Zatvori" at bounding box center [1382, 16] width 13 height 13
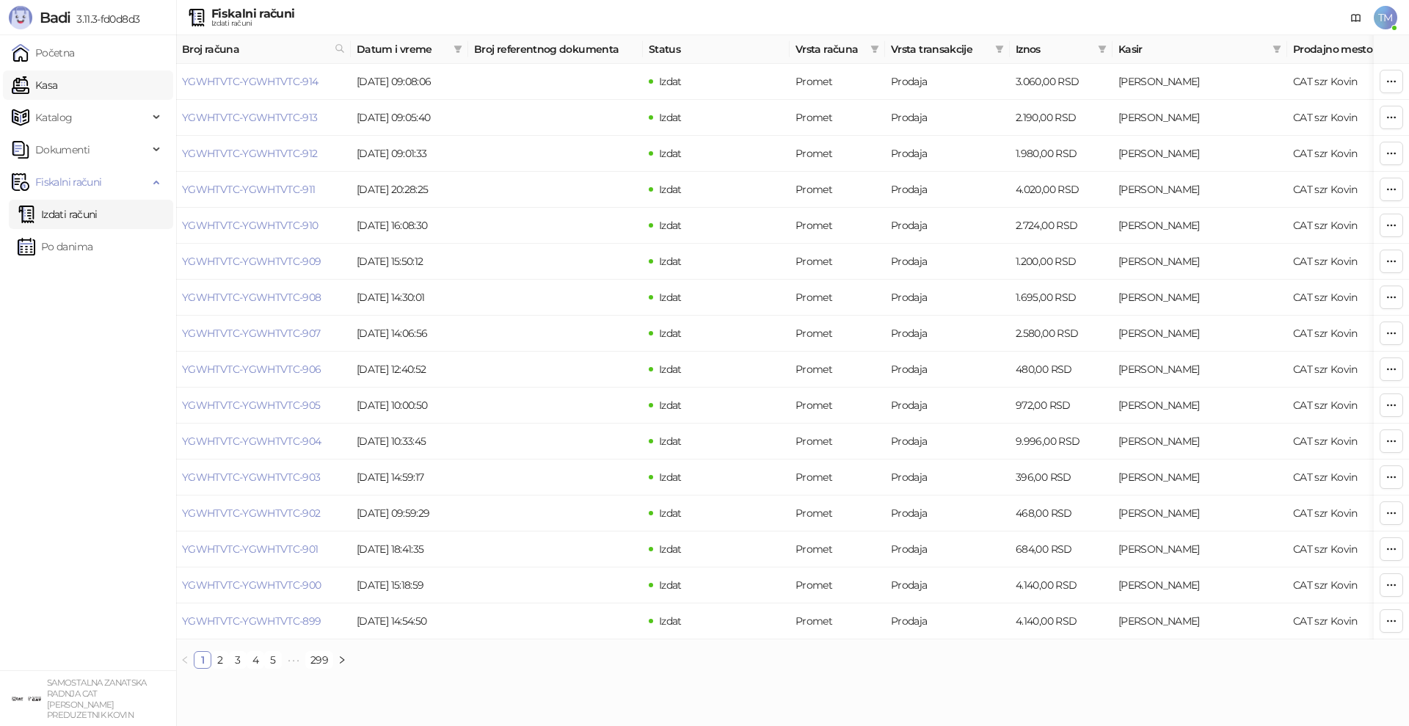
click at [51, 83] on link "Kasa" at bounding box center [34, 84] width 45 height 29
